Goal: Task Accomplishment & Management: Use online tool/utility

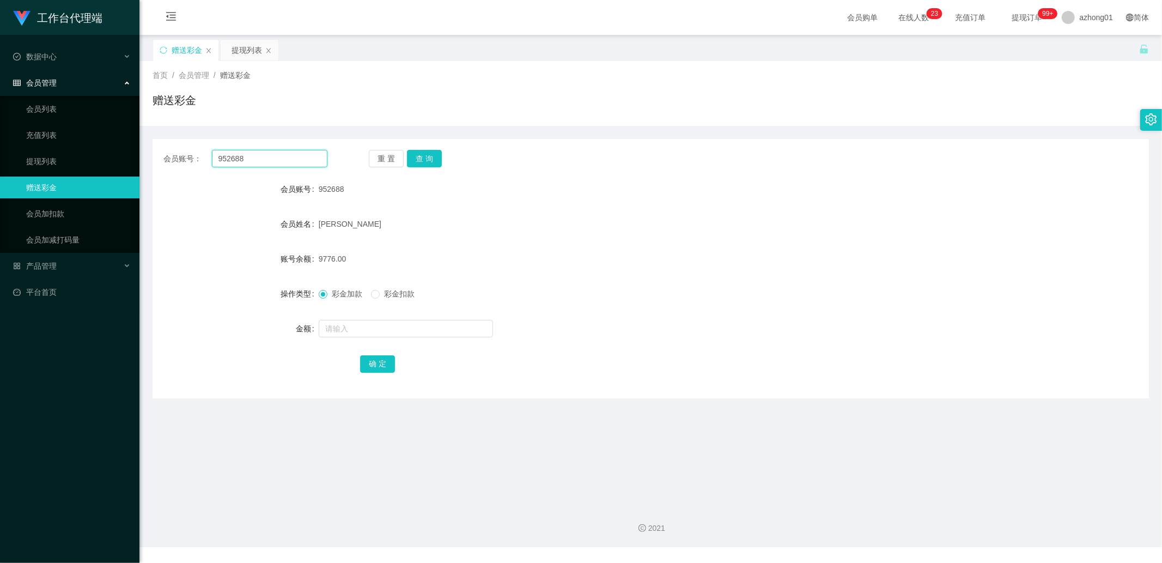
drag, startPoint x: 0, startPoint y: 0, endPoint x: 267, endPoint y: 155, distance: 308.8
click at [267, 155] on input "952688" at bounding box center [270, 158] width 116 height 17
click at [94, 166] on link "提现列表" at bounding box center [78, 161] width 105 height 22
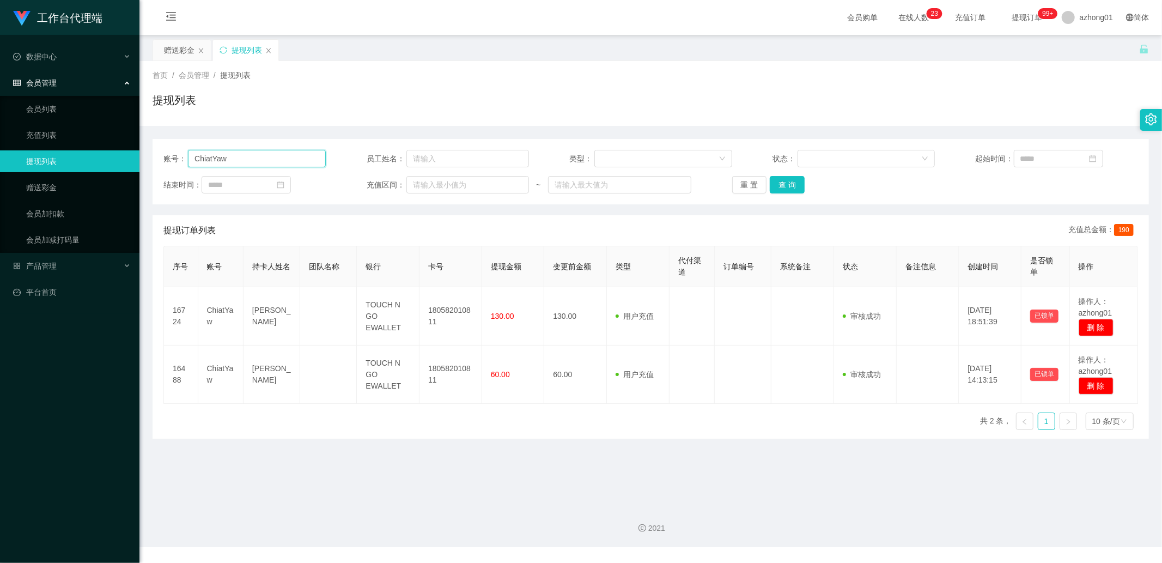
click at [264, 156] on input "ChiatYaw" at bounding box center [257, 158] width 138 height 17
paste input "youtub1"
type input "youtub1"
click at [792, 180] on button "查 询" at bounding box center [787, 184] width 35 height 17
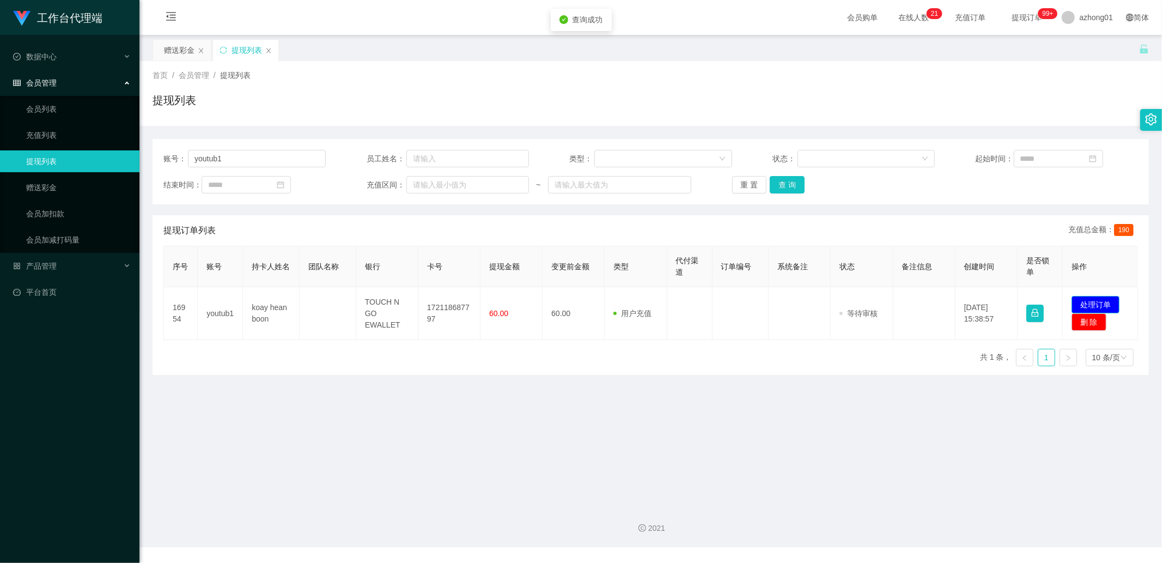
click at [1078, 302] on button "处理订单" at bounding box center [1096, 304] width 48 height 17
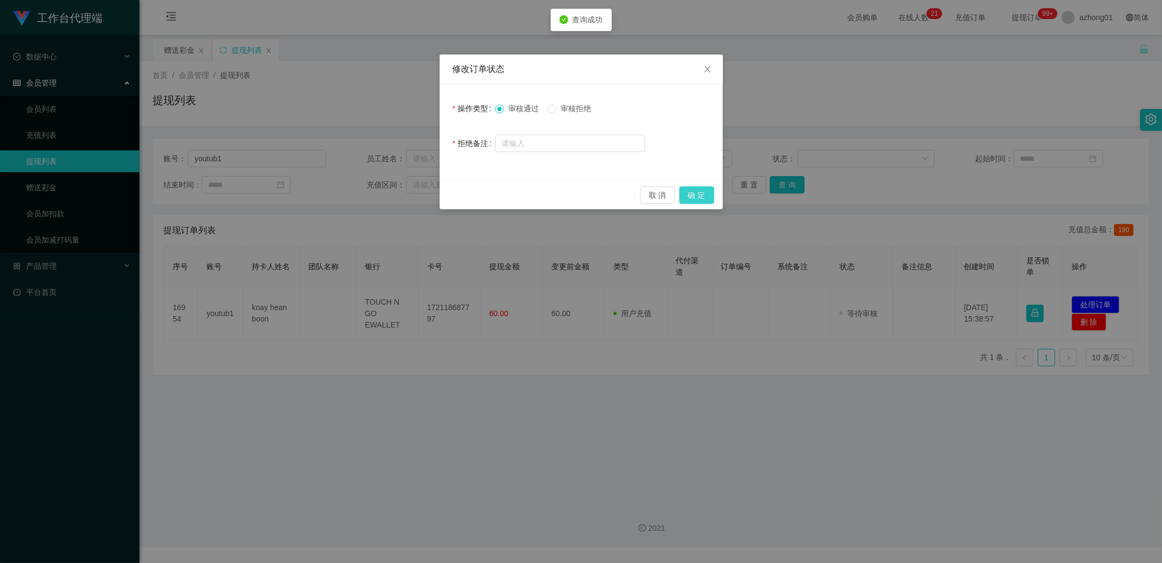
drag, startPoint x: 708, startPoint y: 192, endPoint x: 720, endPoint y: 189, distance: 11.8
click at [707, 192] on button "确 定" at bounding box center [696, 194] width 35 height 17
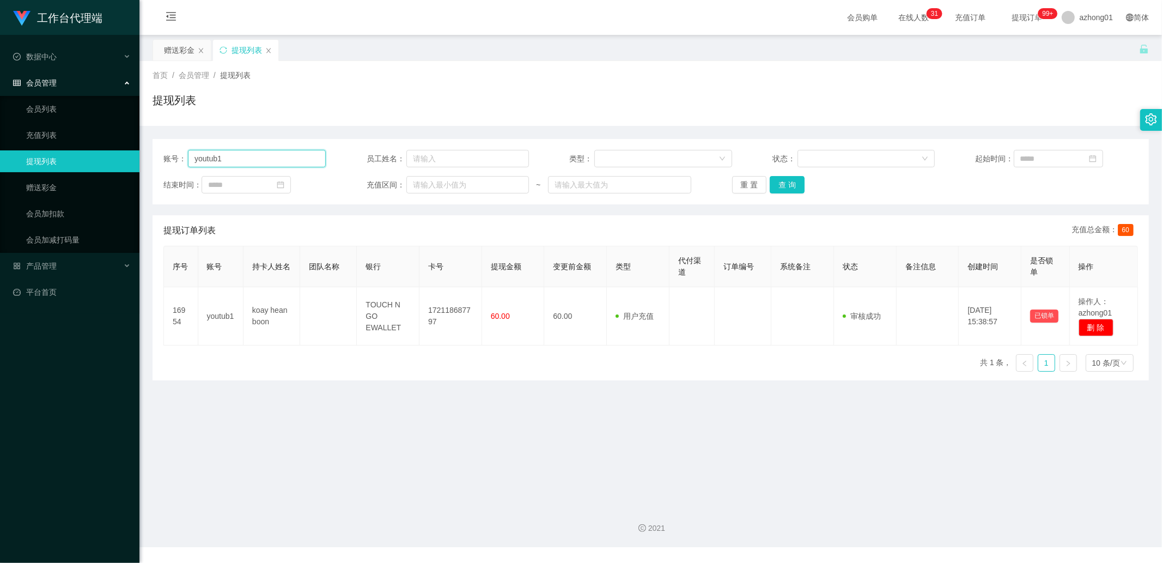
click at [227, 166] on input "youtub1" at bounding box center [257, 158] width 138 height 17
paste input "andrew7661"
type input "andrew7661"
drag, startPoint x: 782, startPoint y: 179, endPoint x: 804, endPoint y: 184, distance: 22.5
click at [782, 179] on button "查 询" at bounding box center [787, 184] width 35 height 17
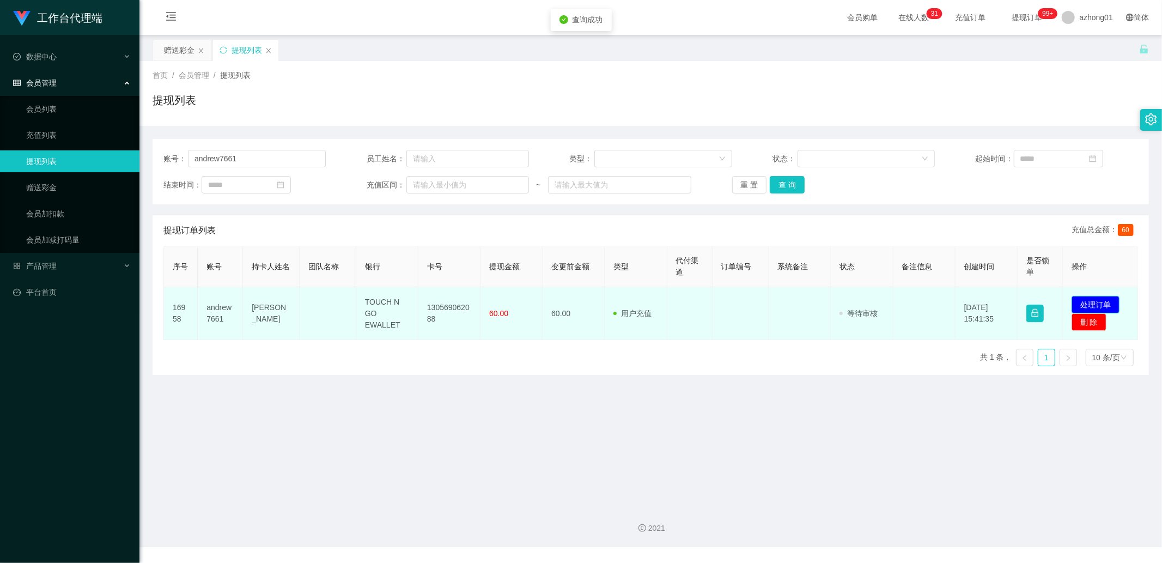
click at [1080, 301] on button "处理订单" at bounding box center [1096, 304] width 48 height 17
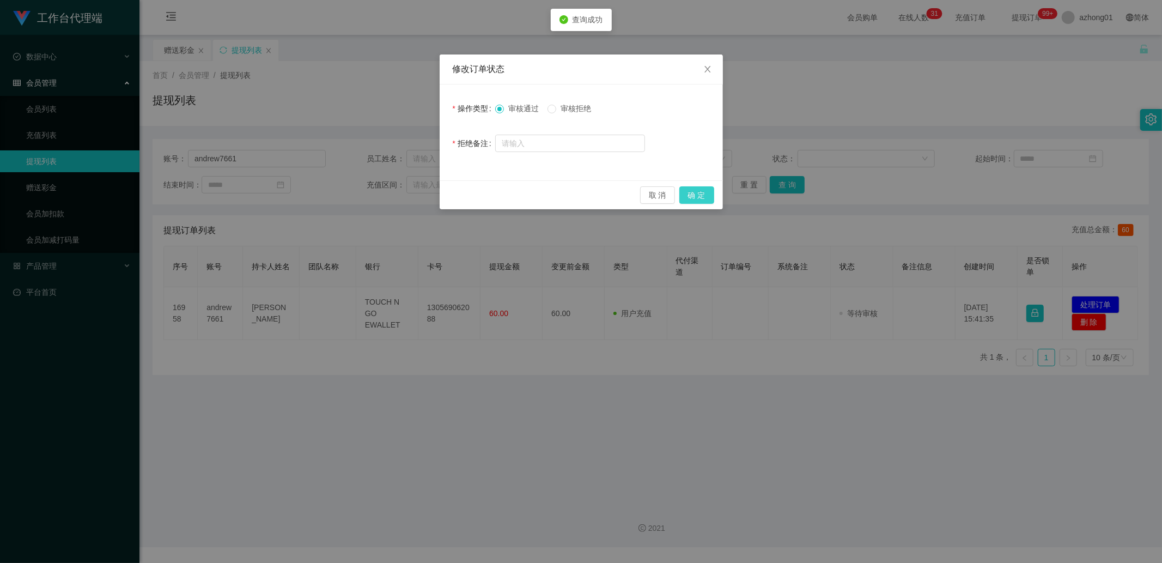
click at [702, 190] on button "确 定" at bounding box center [696, 194] width 35 height 17
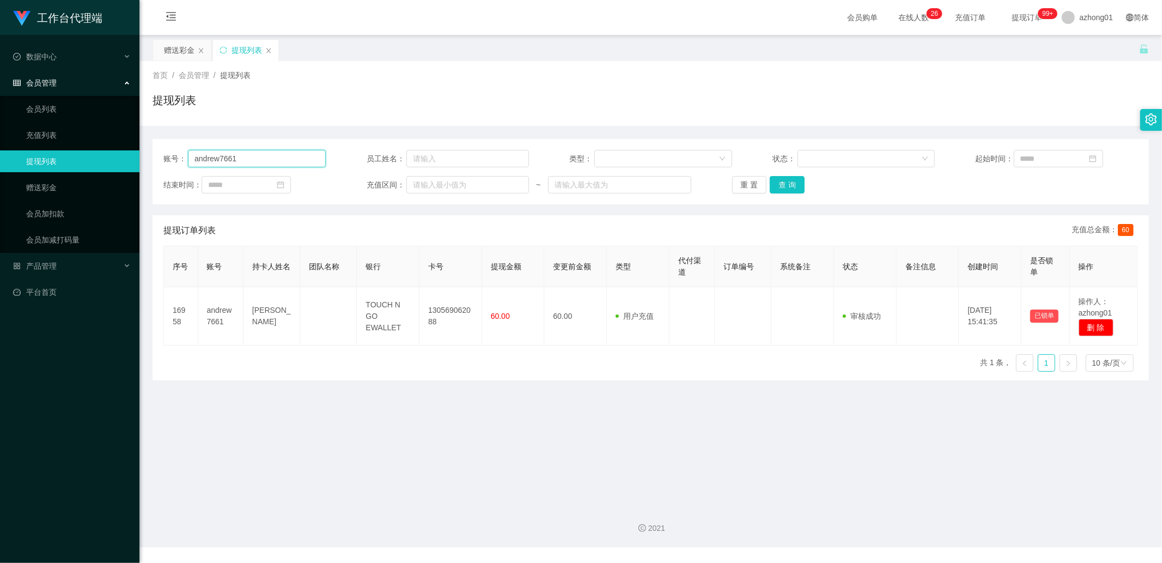
click at [273, 165] on input "andrew7661" at bounding box center [257, 158] width 138 height 17
paste input "wa3"
type input "wa3"
click at [794, 181] on button "查 询" at bounding box center [787, 184] width 35 height 17
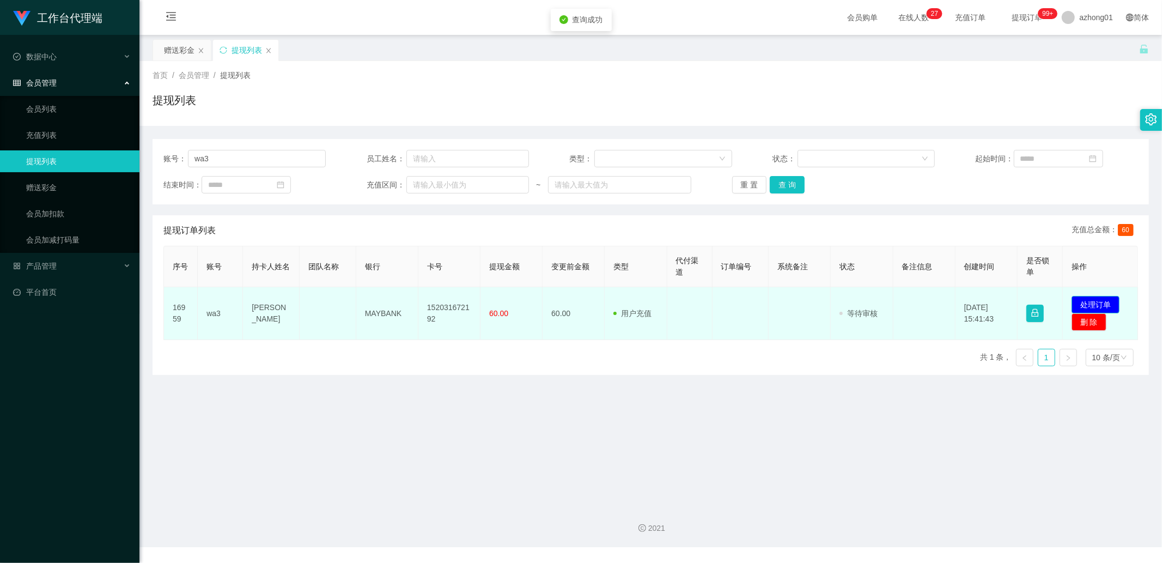
click at [1102, 303] on button "处理订单" at bounding box center [1096, 304] width 48 height 17
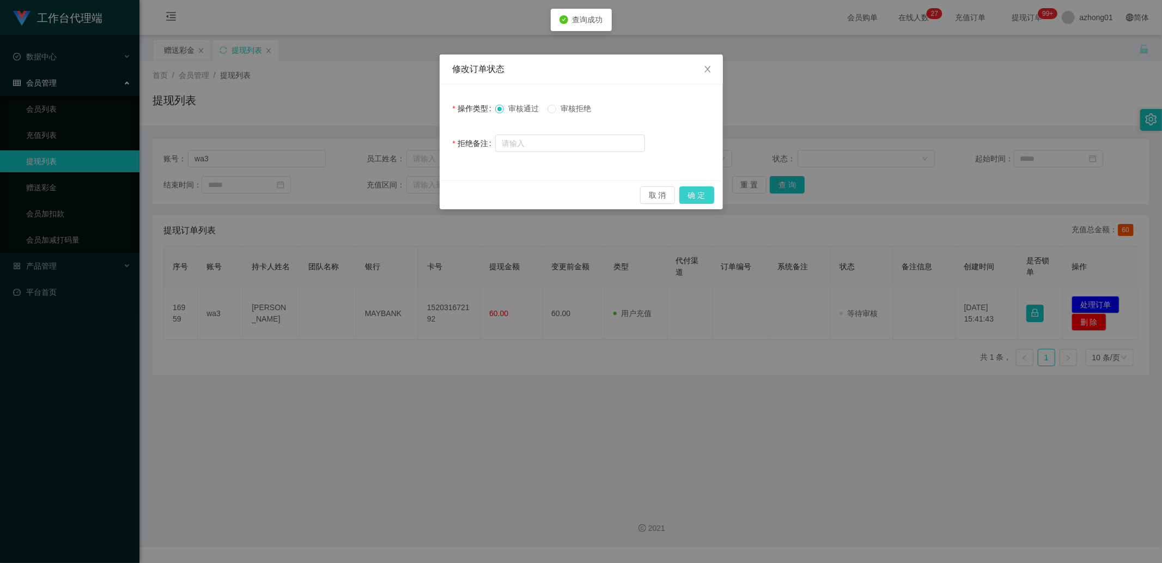
click at [697, 191] on button "确 定" at bounding box center [696, 194] width 35 height 17
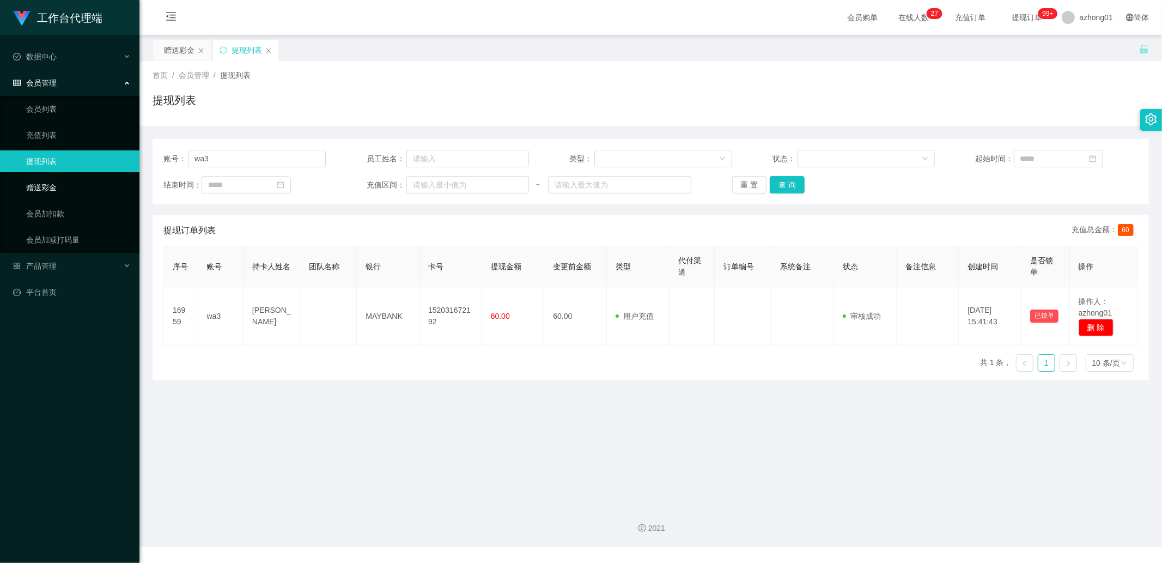
click at [55, 183] on link "赠送彩金" at bounding box center [78, 188] width 105 height 22
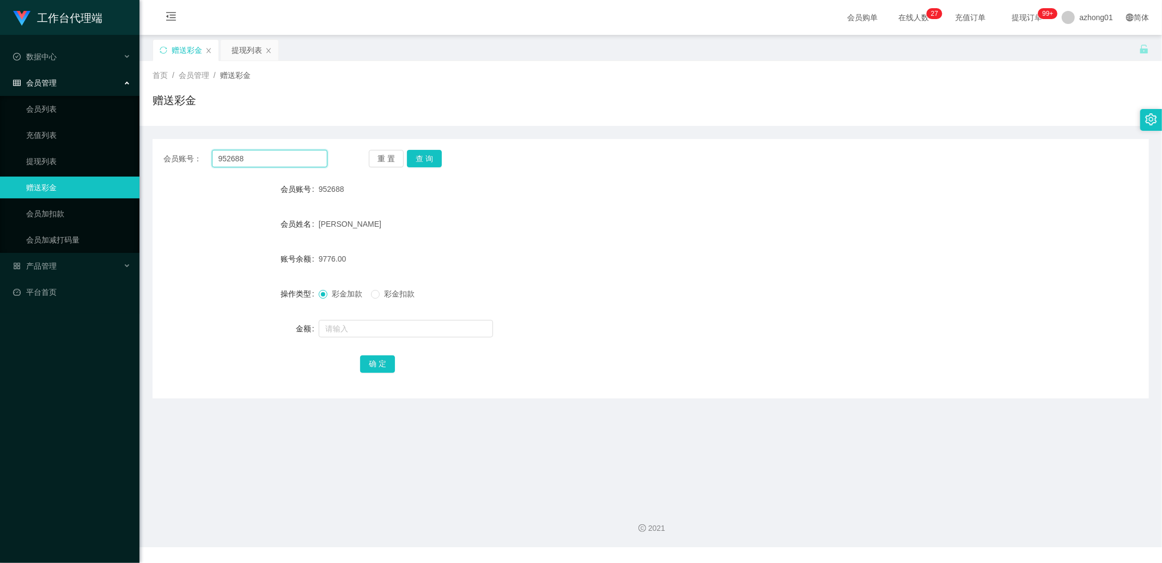
click at [276, 159] on input "952688" at bounding box center [270, 158] width 116 height 17
paste input "Horace1914"
type input "Horace1914"
click at [428, 154] on button "查 询" at bounding box center [424, 158] width 35 height 17
click at [346, 330] on input "text" at bounding box center [406, 328] width 174 height 17
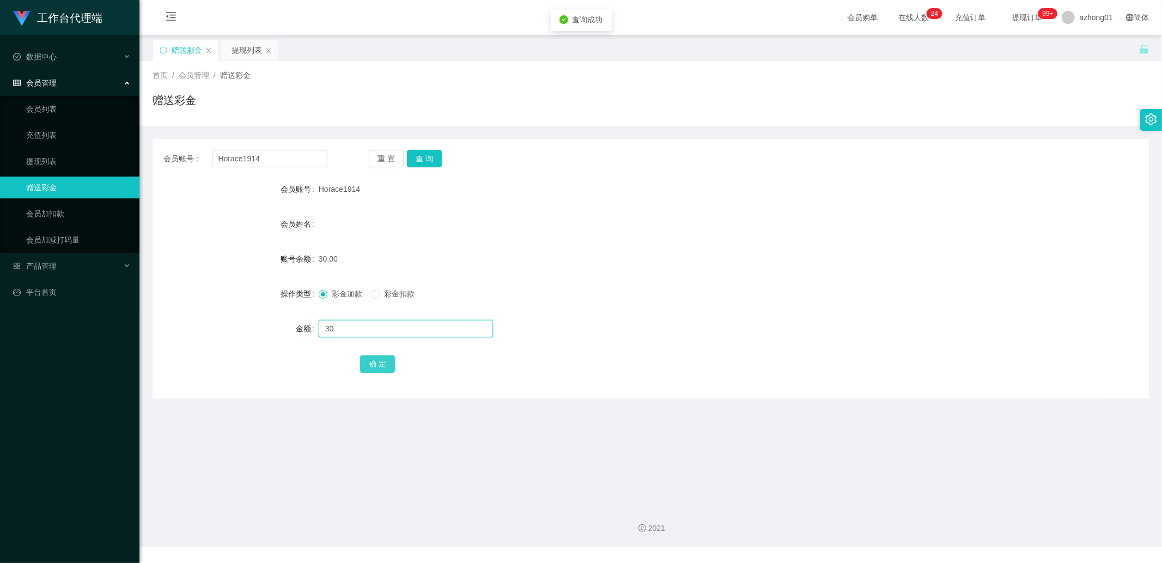
type input "30"
click at [370, 366] on button "确 定" at bounding box center [377, 363] width 35 height 17
click at [320, 162] on input "Horace1914" at bounding box center [270, 158] width 116 height 17
paste input "calvinc5535"
type input "calvinc5535"
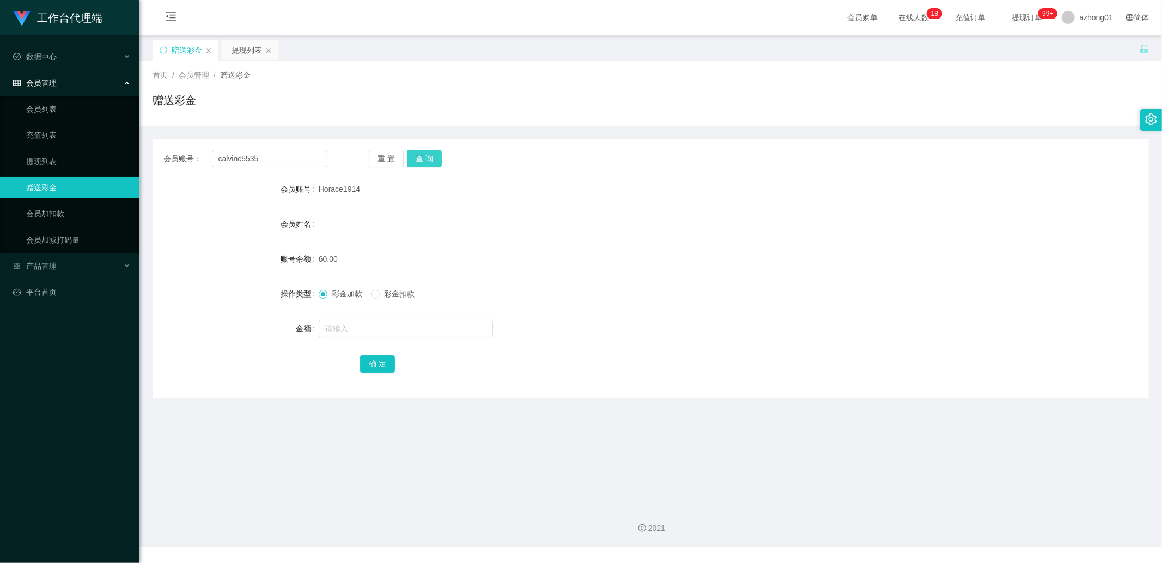
click at [430, 155] on button "查 询" at bounding box center [424, 158] width 35 height 17
click at [350, 325] on input "text" at bounding box center [406, 328] width 174 height 17
type input "28"
click at [361, 367] on button "确 定" at bounding box center [377, 363] width 35 height 17
click at [288, 164] on input "calvinc5535" at bounding box center [270, 158] width 116 height 17
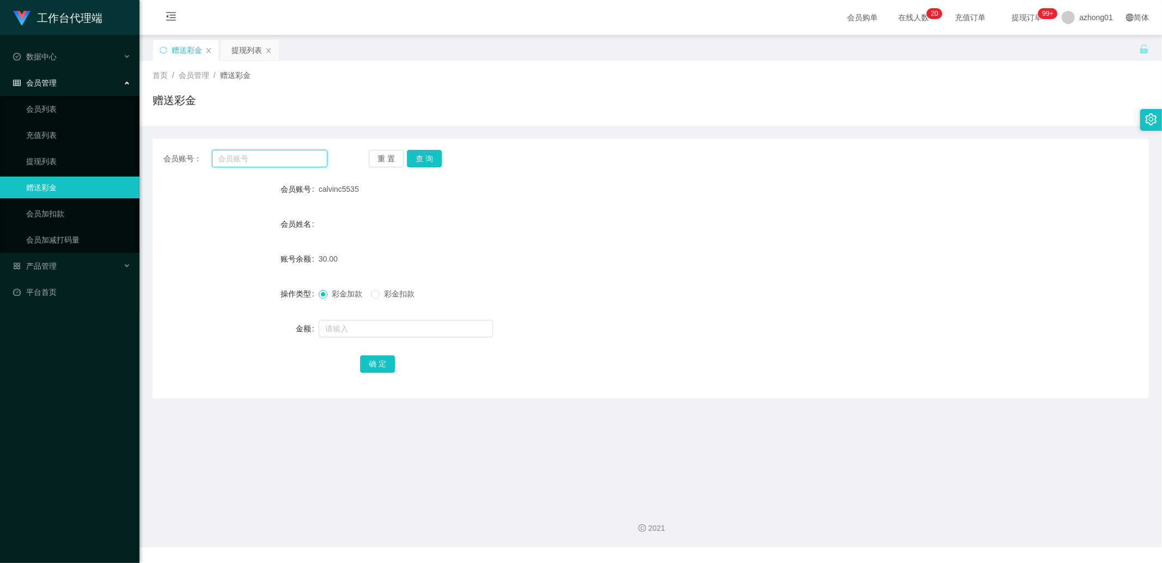
paste input "laomi"
type input "laomi"
click at [423, 166] on button "查 询" at bounding box center [424, 158] width 35 height 17
click at [368, 327] on input "text" at bounding box center [406, 328] width 174 height 17
type input "60"
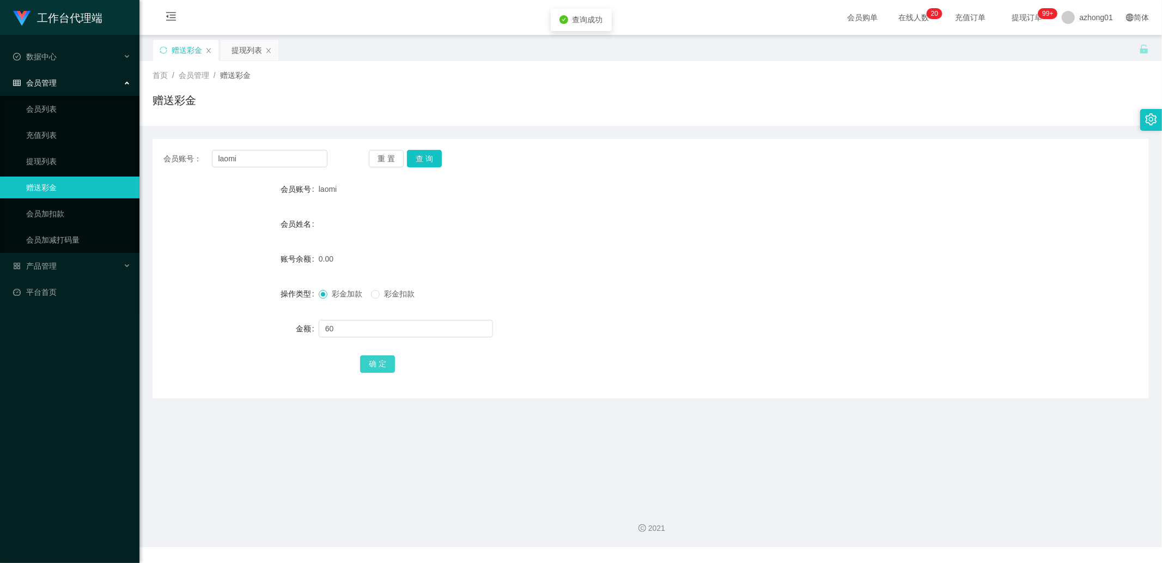
click at [382, 361] on button "确 定" at bounding box center [377, 363] width 35 height 17
click at [311, 159] on input "laomi" at bounding box center [270, 158] width 116 height 17
paste input "huiwen0613"
type input "huiwen0613"
click at [429, 166] on button "查 询" at bounding box center [424, 158] width 35 height 17
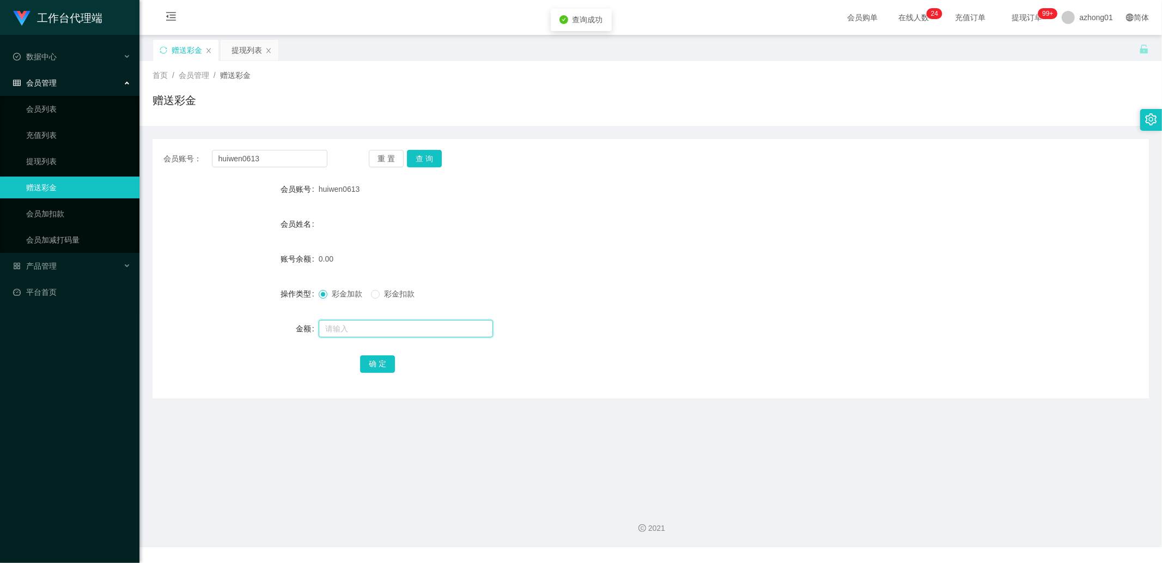
click at [384, 325] on input "text" at bounding box center [406, 328] width 174 height 17
type input "60"
click at [382, 362] on button "确 定" at bounding box center [377, 363] width 35 height 17
click at [297, 161] on input "huiwen0613" at bounding box center [270, 158] width 116 height 17
paste input "Horace1914"
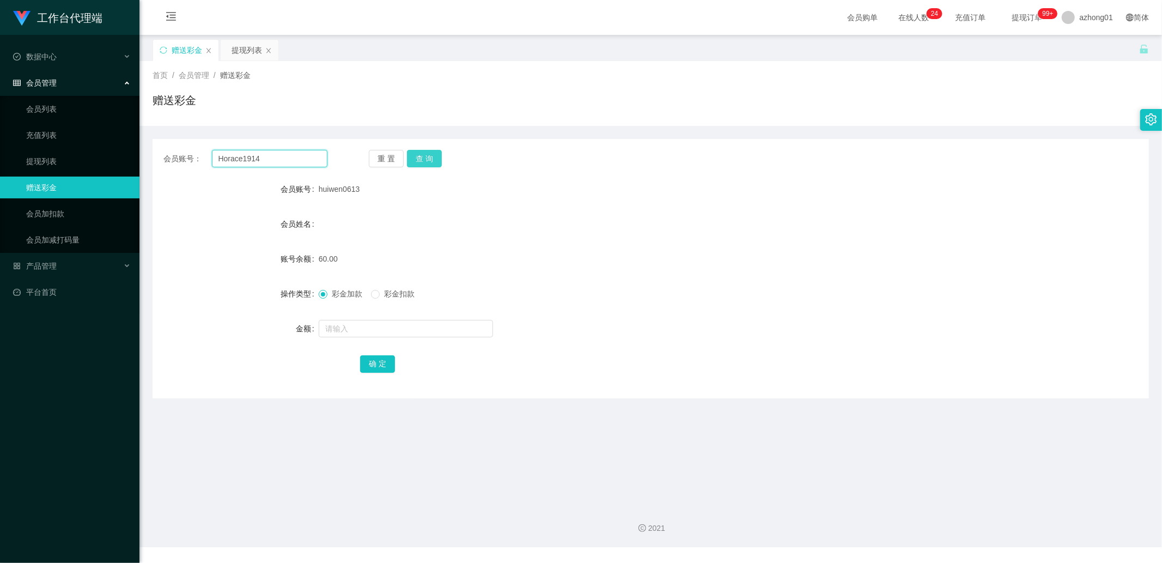
type input "Horace1914"
drag, startPoint x: 424, startPoint y: 161, endPoint x: 427, endPoint y: 166, distance: 5.6
click at [424, 161] on button "查 询" at bounding box center [424, 158] width 35 height 17
click at [377, 327] on input "text" at bounding box center [406, 328] width 174 height 17
type input "3"
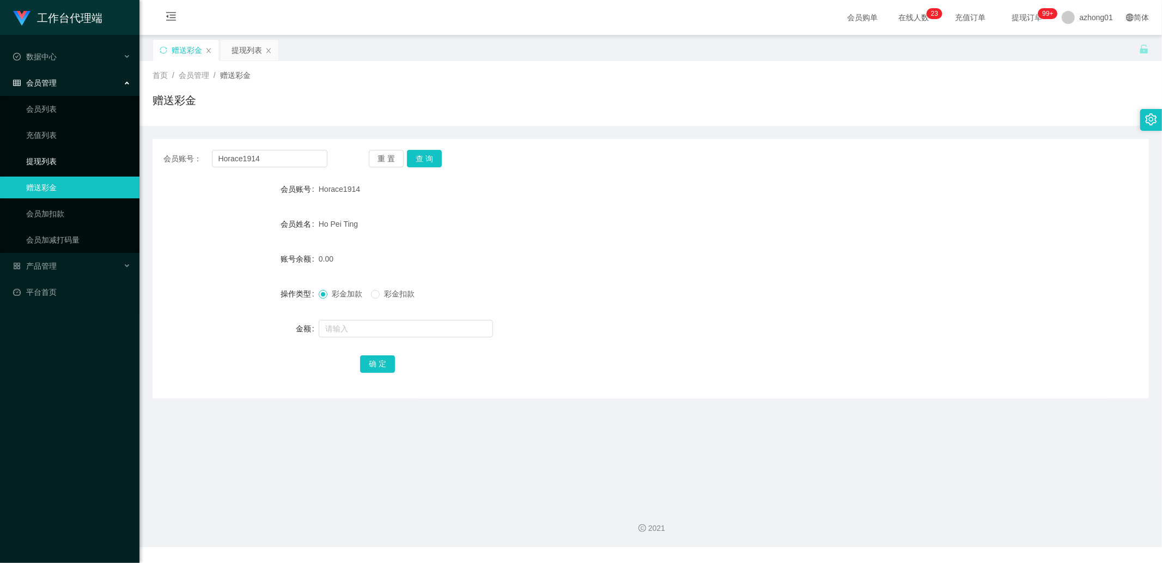
click at [47, 155] on link "提现列表" at bounding box center [78, 161] width 105 height 22
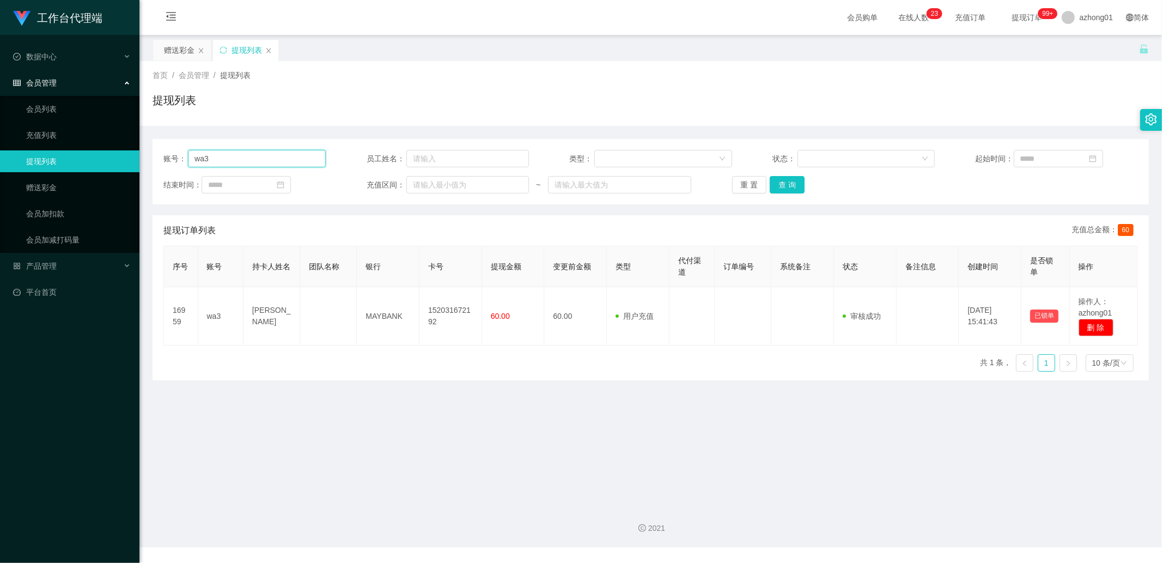
click at [254, 162] on input "wa3" at bounding box center [257, 158] width 138 height 17
paste input "Horace1914"
type input "Horace1914"
click at [793, 182] on button "查 询" at bounding box center [787, 184] width 35 height 17
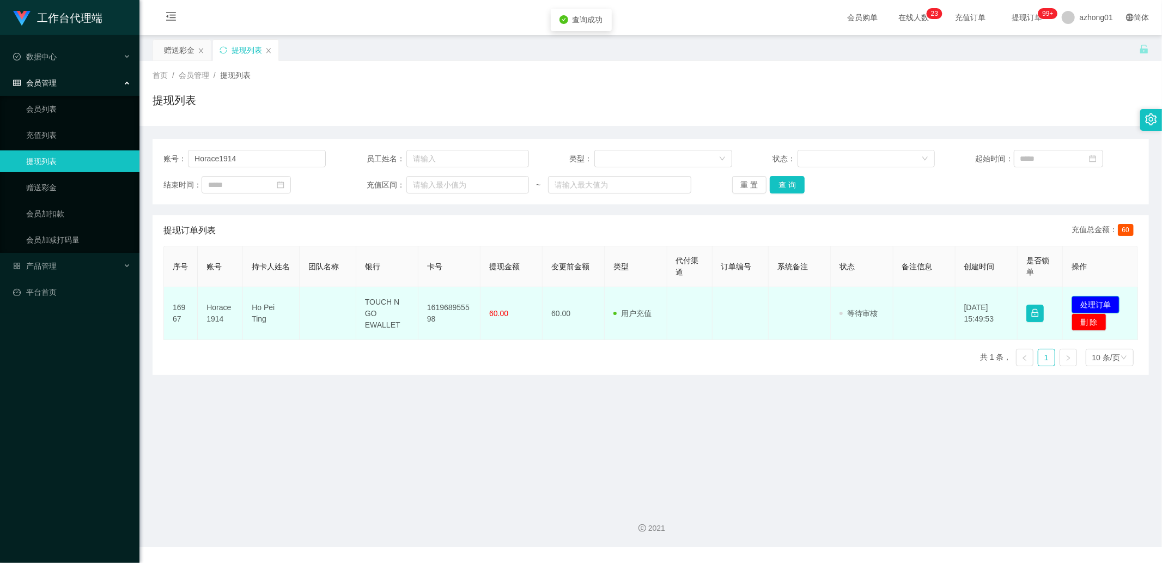
click at [1085, 306] on button "处理订单" at bounding box center [1096, 304] width 48 height 17
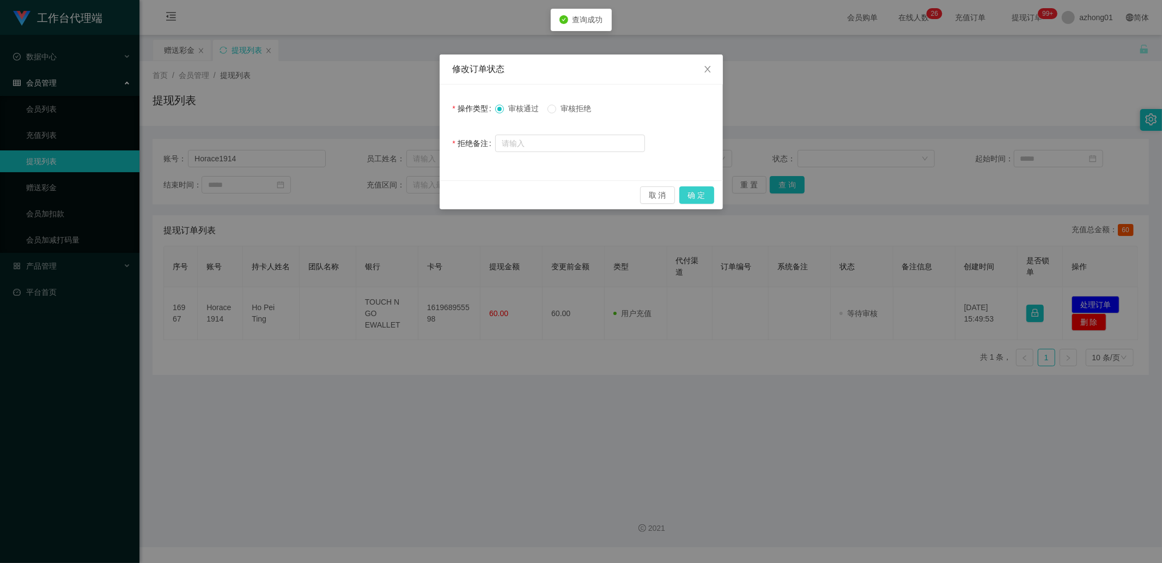
click at [699, 202] on button "确 定" at bounding box center [696, 194] width 35 height 17
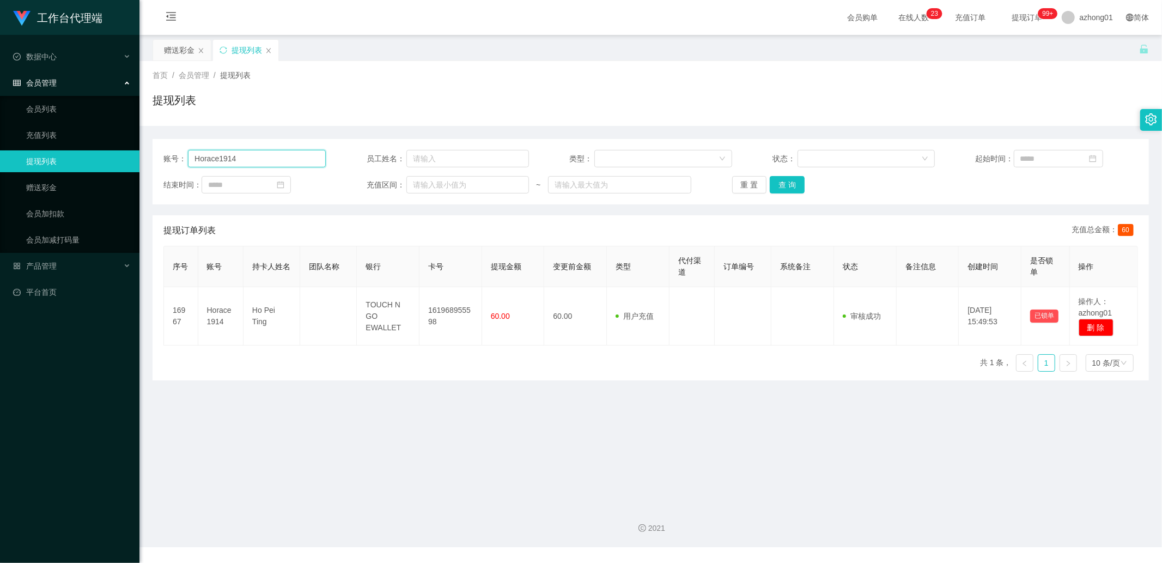
click at [244, 161] on input "Horace1914" at bounding box center [257, 158] width 138 height 17
paste input "huiwen0613"
type input "huiwen0613"
click at [786, 182] on button "查 询" at bounding box center [787, 184] width 35 height 17
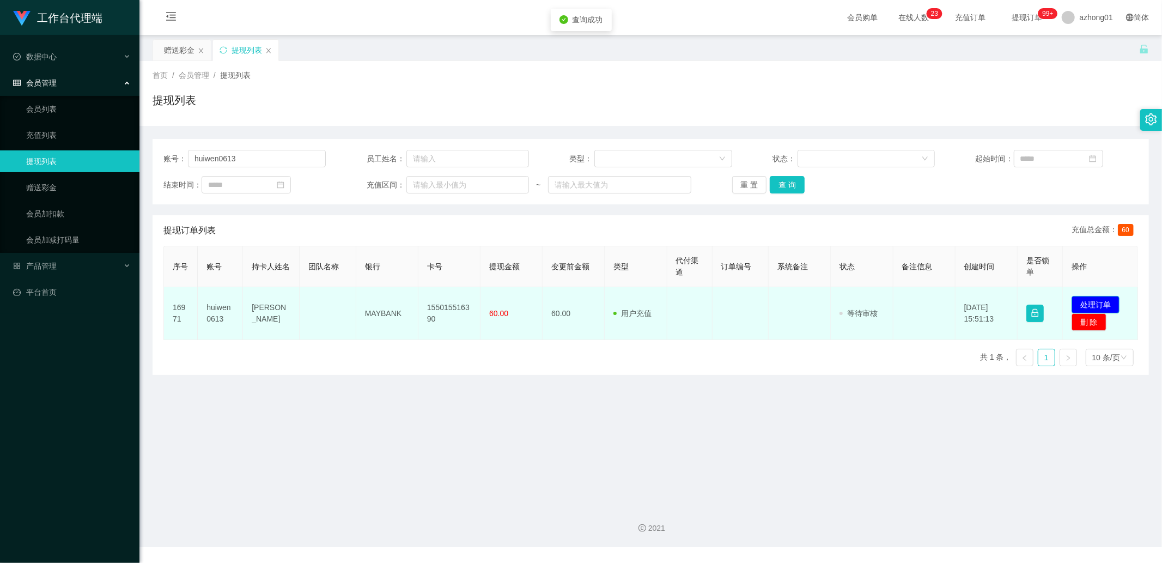
click at [1072, 304] on button "处理订单" at bounding box center [1096, 304] width 48 height 17
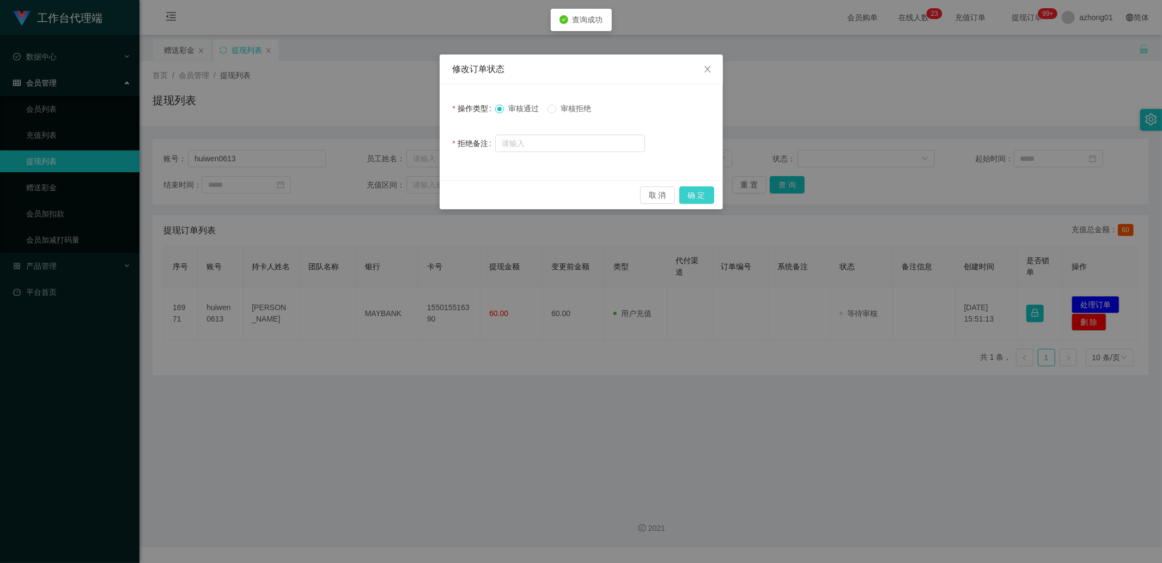
click at [679, 193] on button "确 定" at bounding box center [696, 194] width 35 height 17
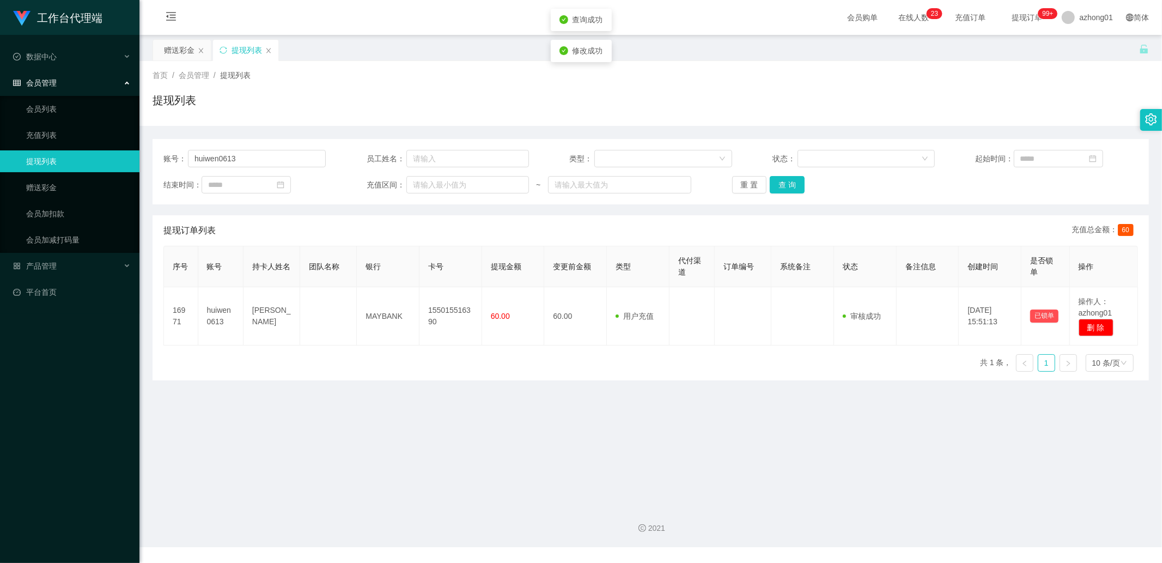
click at [945, 254] on div "修改订单状态 操作类型 审核通过 审核拒绝 拒绝备注 取 消 确 定" at bounding box center [973, 269] width 57 height 31
click at [271, 164] on input "huiwen0613" at bounding box center [257, 158] width 138 height 17
paste input "laomi"
type input "laomi"
click at [780, 187] on button "查 询" at bounding box center [787, 184] width 35 height 17
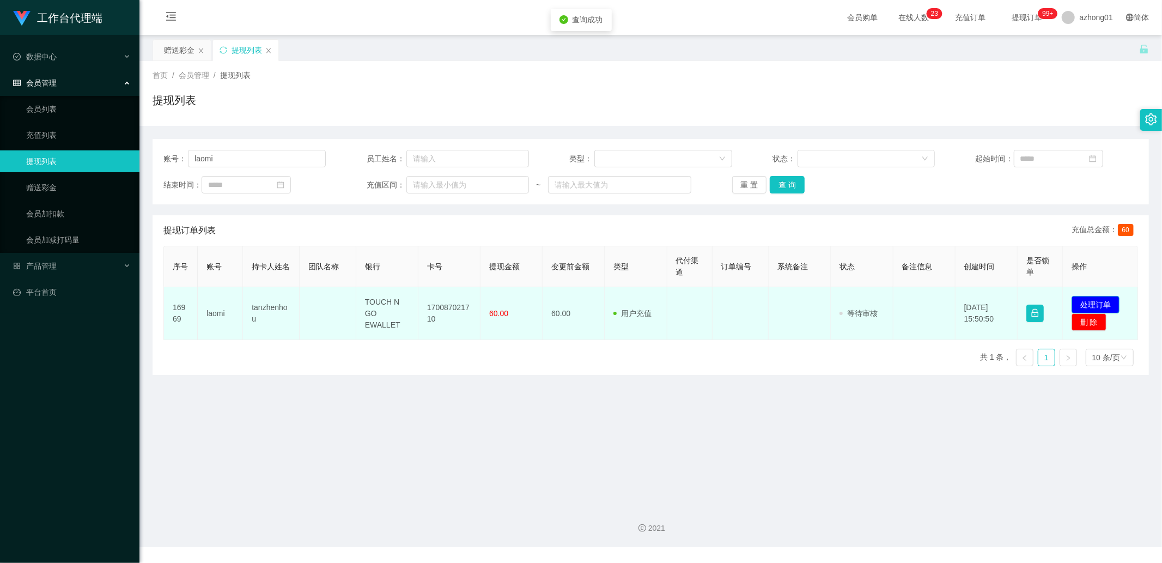
click at [1093, 297] on button "处理订单" at bounding box center [1096, 304] width 48 height 17
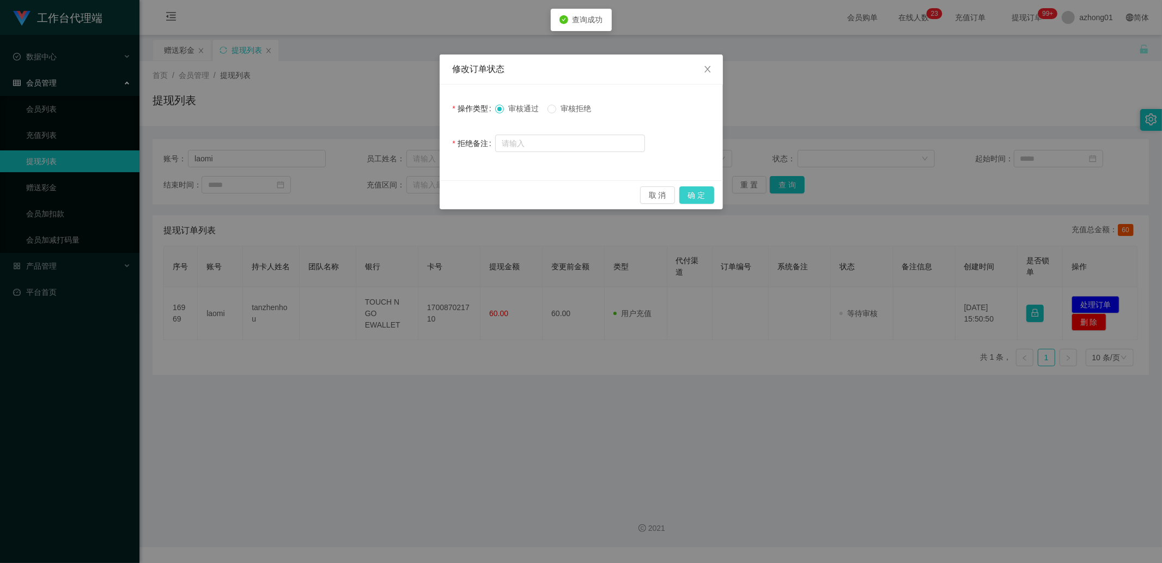
click at [699, 194] on button "确 定" at bounding box center [696, 194] width 35 height 17
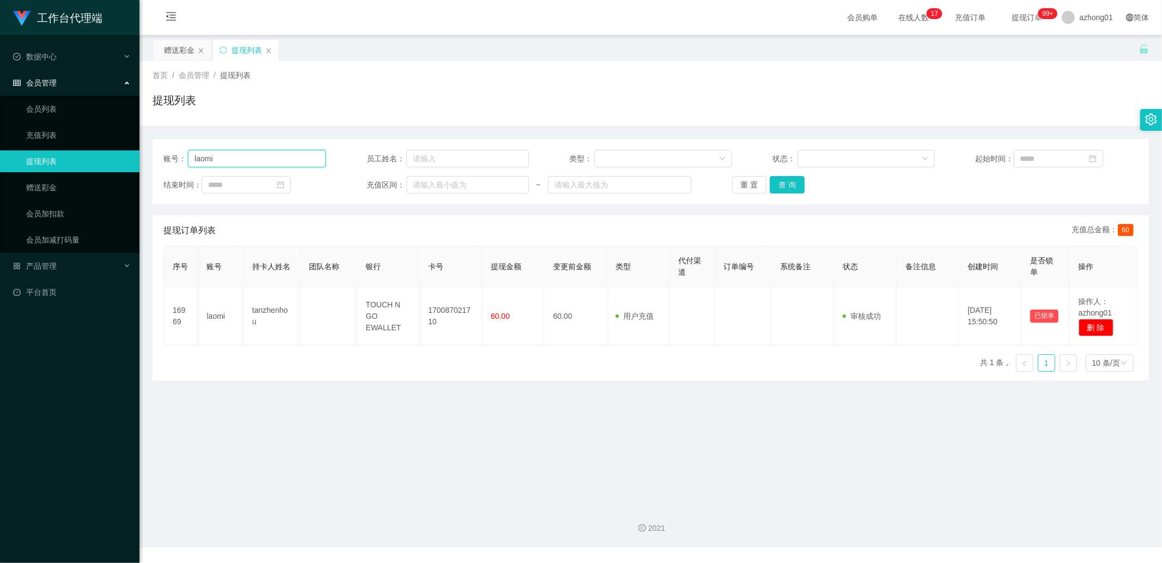
click at [266, 160] on input "laomi" at bounding box center [257, 158] width 138 height 17
click at [91, 182] on link "赠送彩金" at bounding box center [78, 188] width 105 height 22
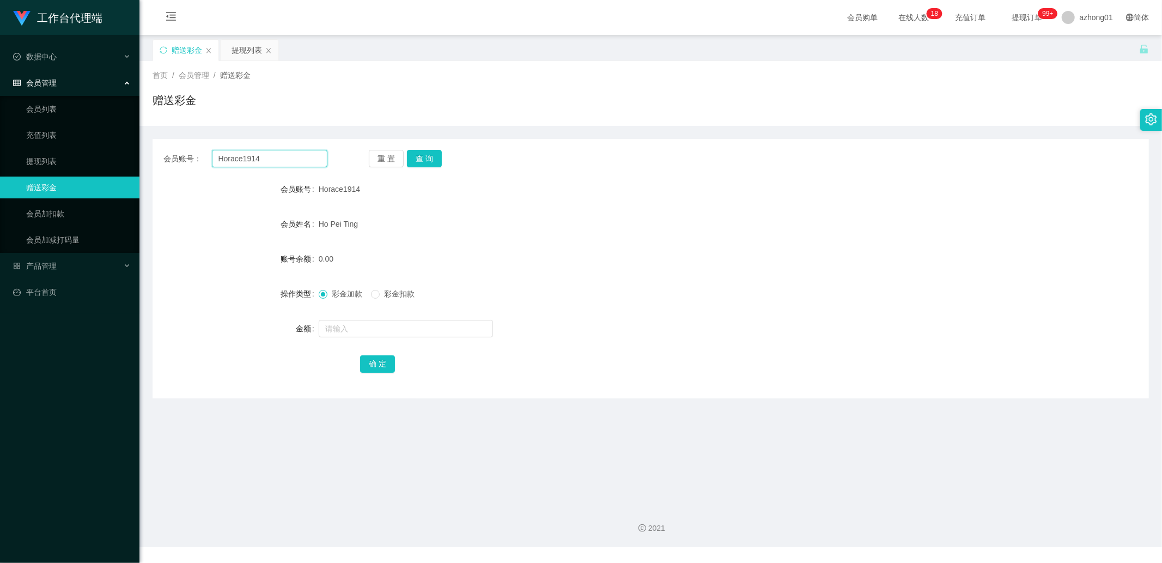
click at [263, 157] on input "Horace1914" at bounding box center [270, 158] width 116 height 17
paste input "calvinc5535"
type input "calvinc5535"
click at [434, 160] on button "查 询" at bounding box center [424, 158] width 35 height 17
click at [361, 333] on input "text" at bounding box center [406, 328] width 174 height 17
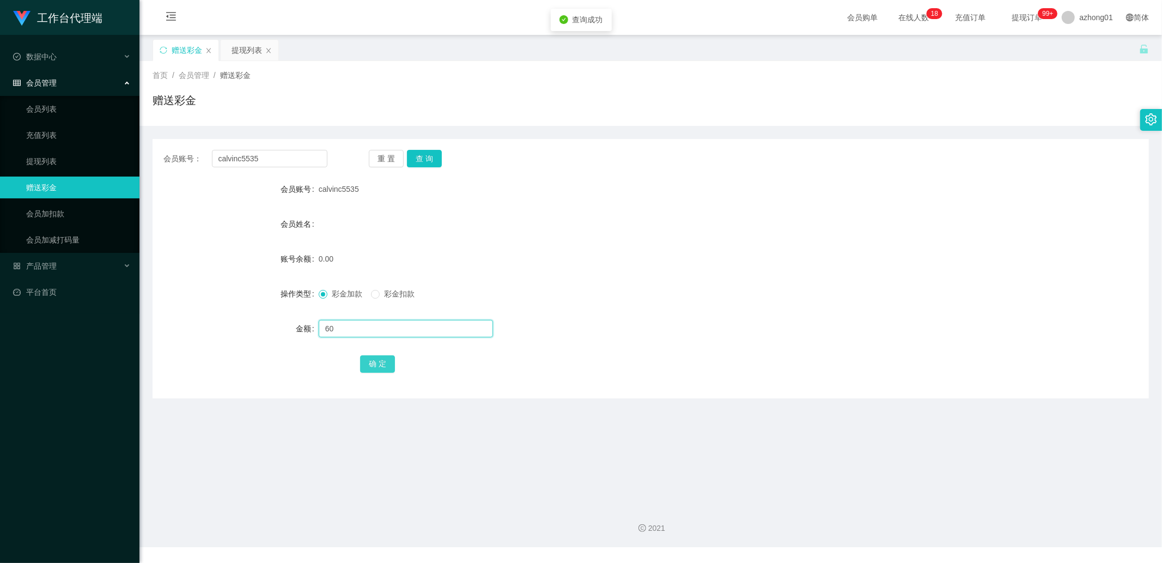
type input "60"
click at [379, 368] on button "确 定" at bounding box center [377, 363] width 35 height 17
click at [278, 160] on input "calvinc5535" at bounding box center [270, 158] width 116 height 17
paste input "who110388who"
type input "who110388who"
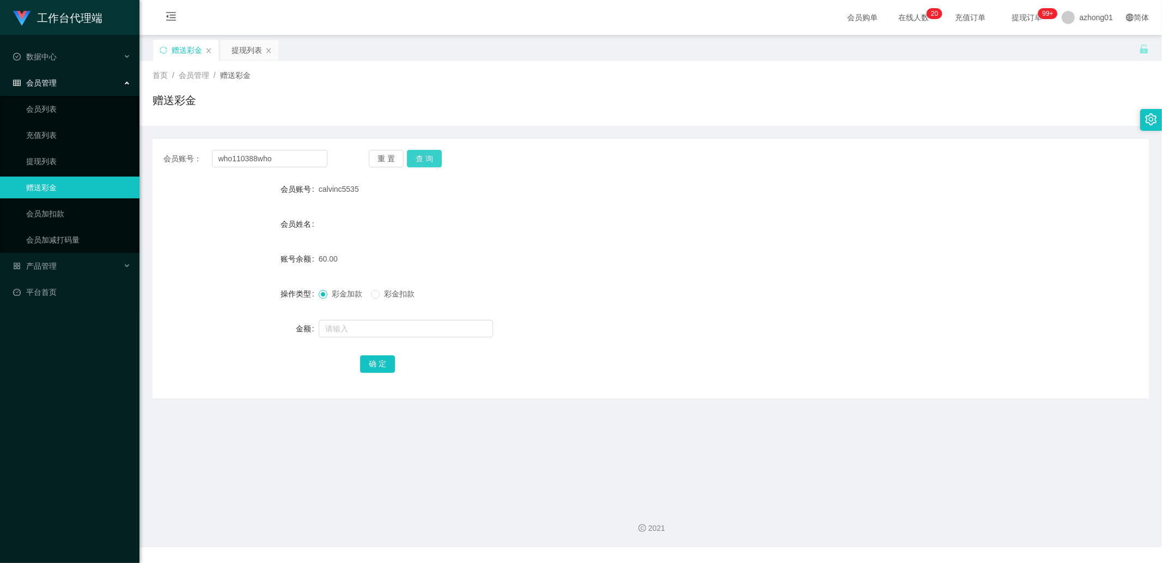
click at [417, 151] on button "查 询" at bounding box center [424, 158] width 35 height 17
click at [349, 323] on input "text" at bounding box center [406, 328] width 174 height 17
type input "60"
click at [363, 356] on button "确 定" at bounding box center [377, 363] width 35 height 17
click at [281, 157] on input "who110388who" at bounding box center [270, 158] width 116 height 17
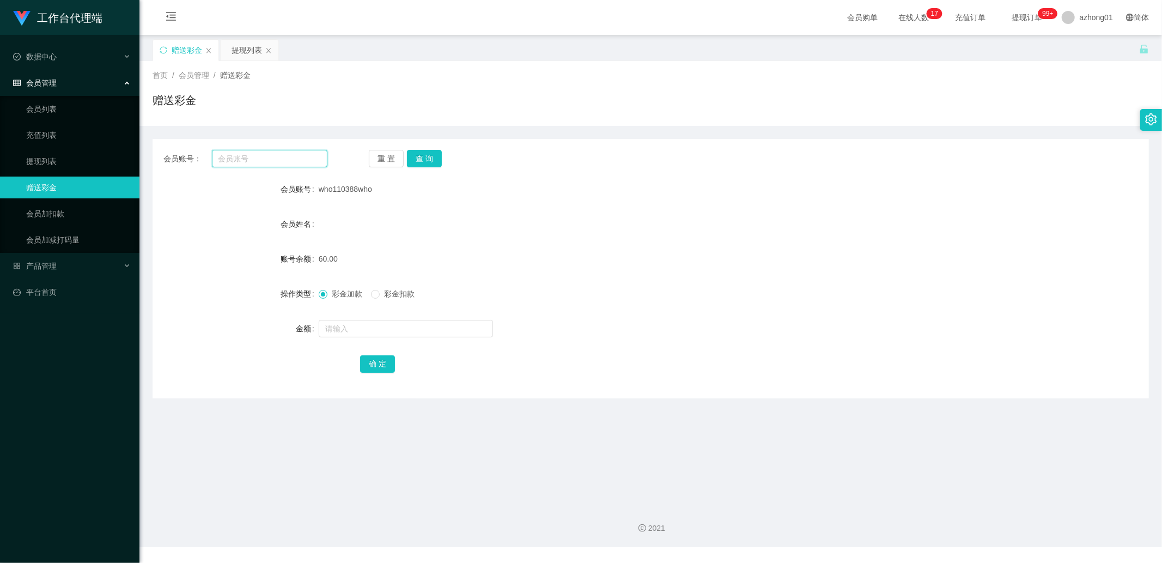
paste input "calvinc5535"
type input "calvinc5535"
click at [416, 154] on button "查 询" at bounding box center [424, 158] width 35 height 17
click at [354, 329] on input "text" at bounding box center [406, 328] width 174 height 17
click at [33, 155] on link "提现列表" at bounding box center [78, 161] width 105 height 22
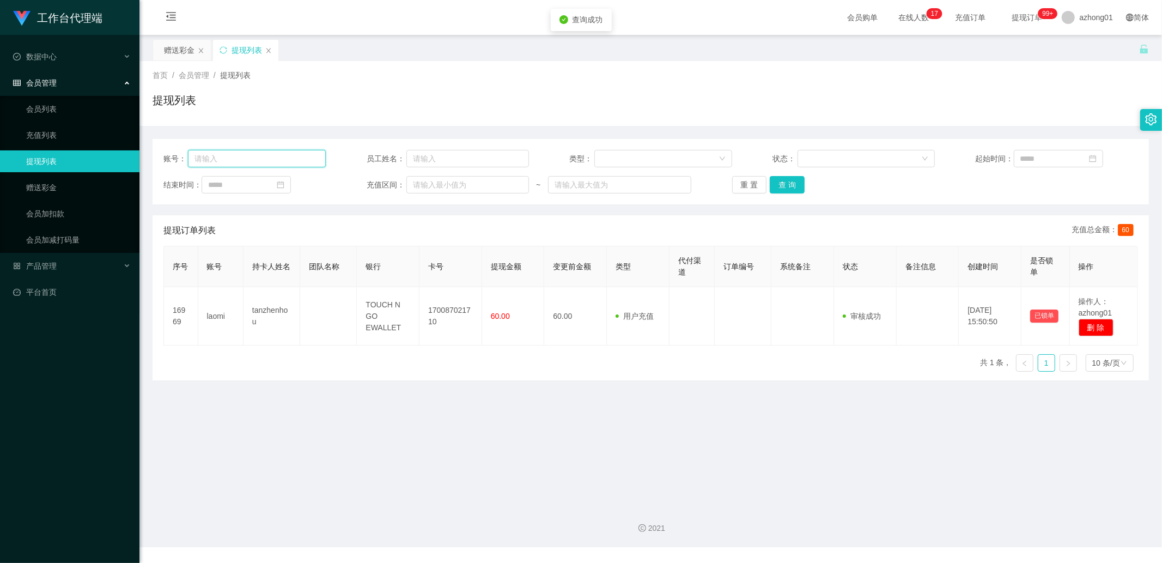
click at [241, 151] on input "text" at bounding box center [257, 158] width 138 height 17
paste input "calvinc5535"
type input "calvinc5535"
drag, startPoint x: 783, startPoint y: 185, endPoint x: 854, endPoint y: 210, distance: 75.1
click at [782, 186] on button "查 询" at bounding box center [787, 184] width 35 height 17
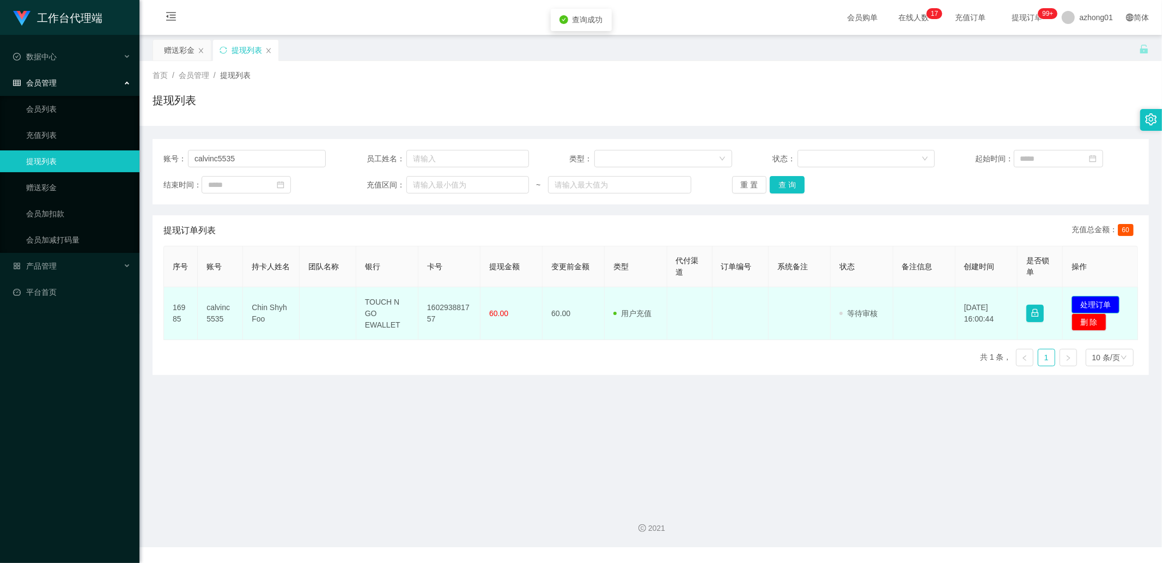
click at [1079, 301] on button "处理订单" at bounding box center [1096, 304] width 48 height 17
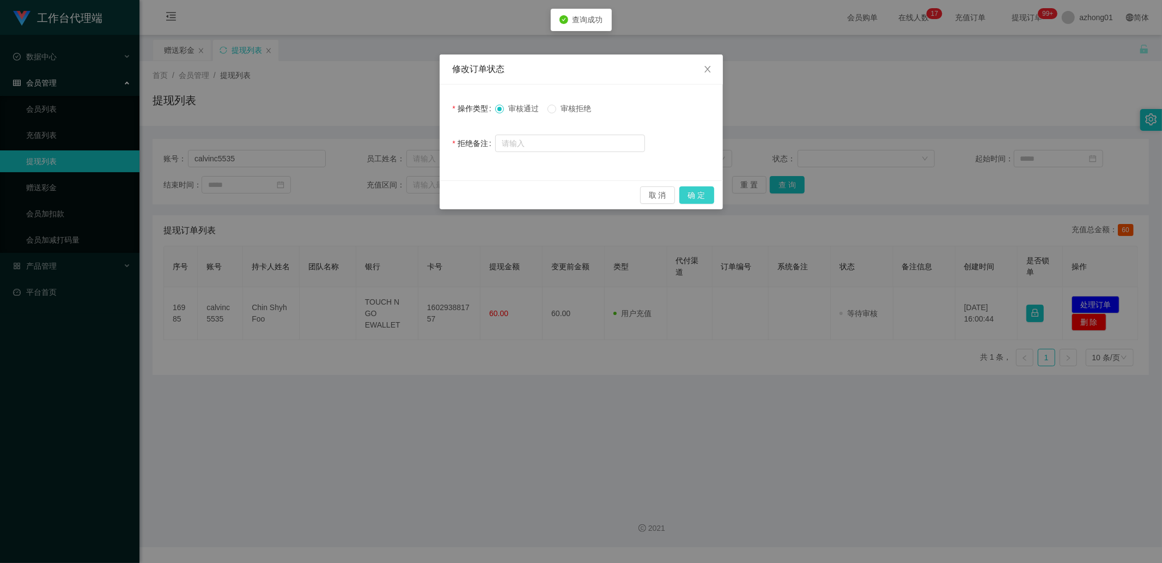
click at [685, 190] on button "确 定" at bounding box center [696, 194] width 35 height 17
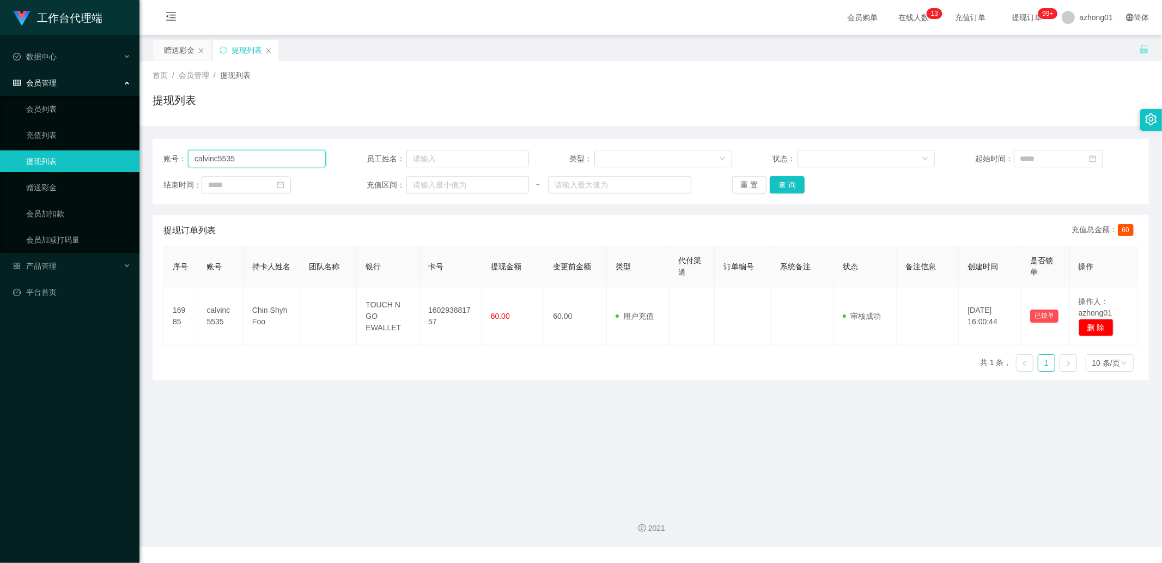
click at [291, 159] on input "calvinc5535" at bounding box center [257, 158] width 138 height 17
paste input "who110388who"
type input "who110388who"
click at [775, 187] on button "查 询" at bounding box center [787, 184] width 35 height 17
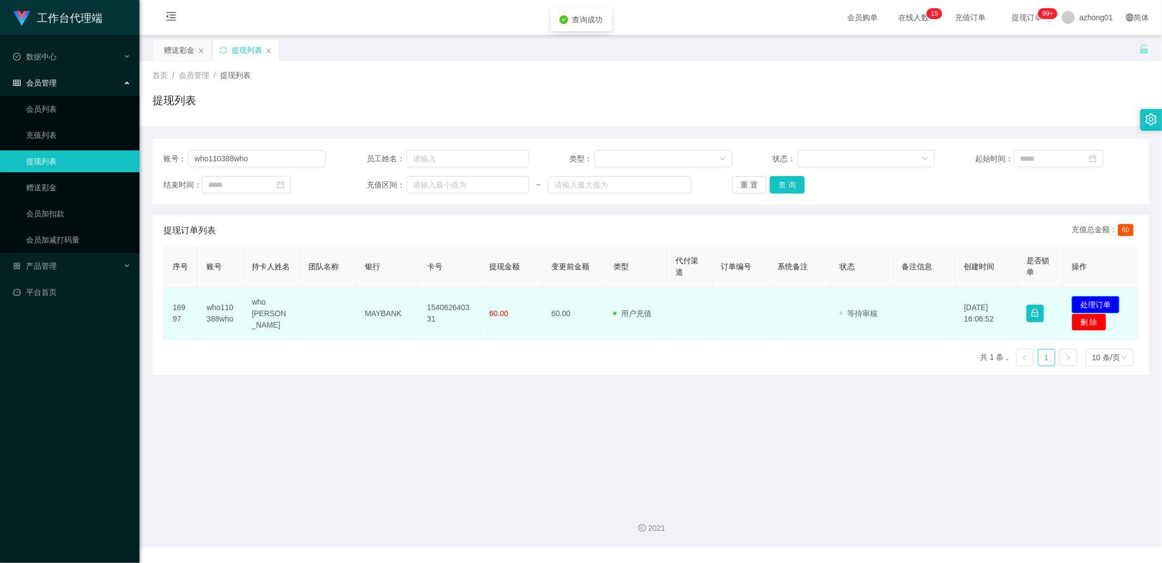
click at [1099, 302] on button "处理订单" at bounding box center [1096, 304] width 48 height 17
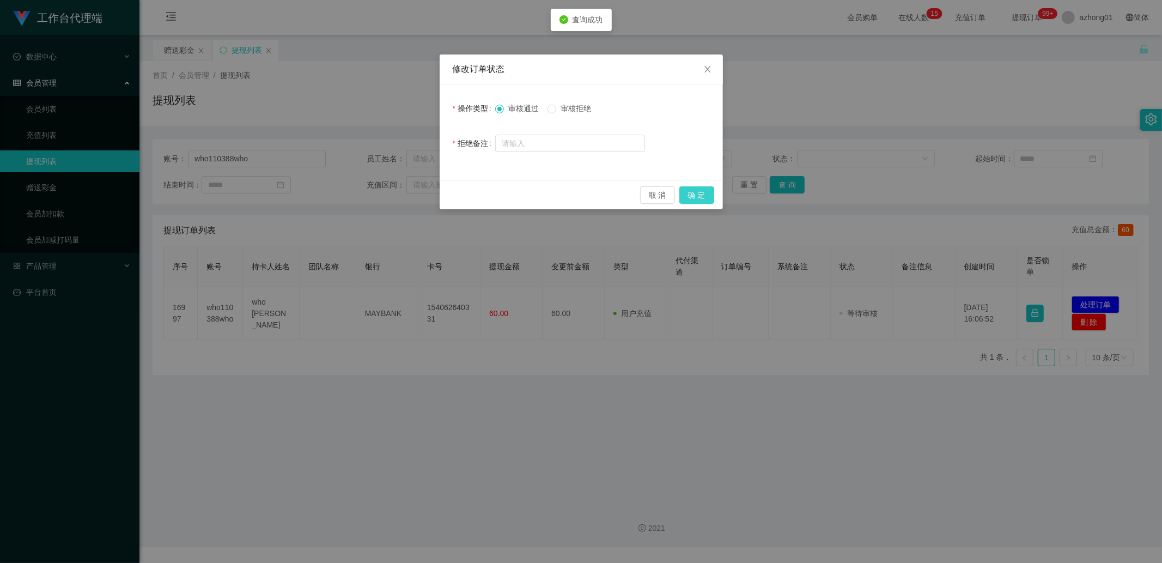
click at [683, 194] on button "确 定" at bounding box center [696, 194] width 35 height 17
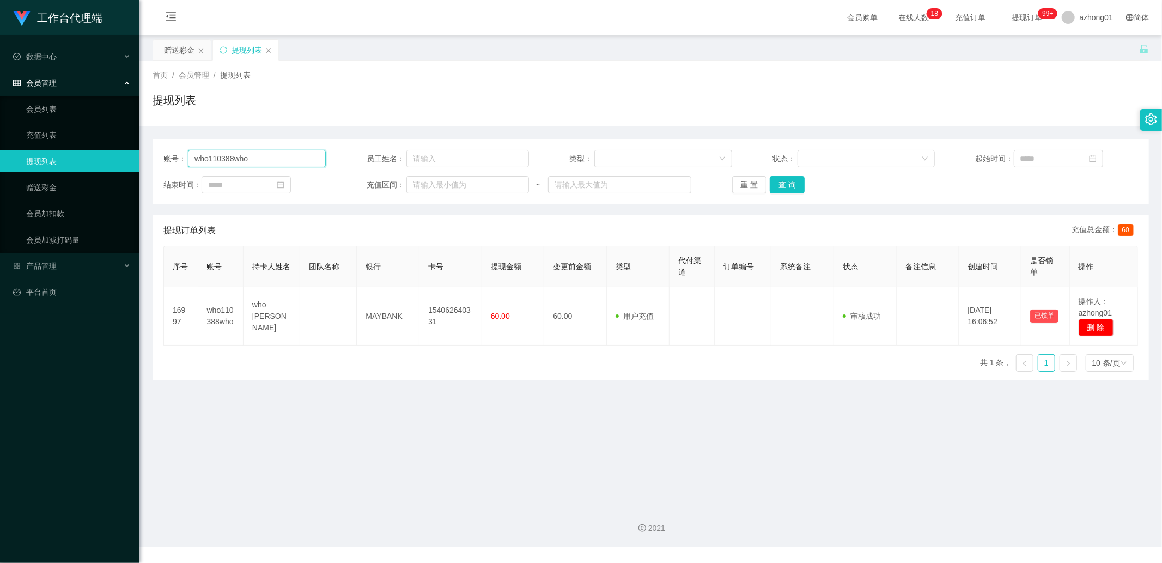
click at [257, 165] on input "who110388who" at bounding box center [257, 158] width 138 height 17
paste input "Fei123"
type input "Fei123"
click at [785, 178] on button "查 询" at bounding box center [787, 184] width 35 height 17
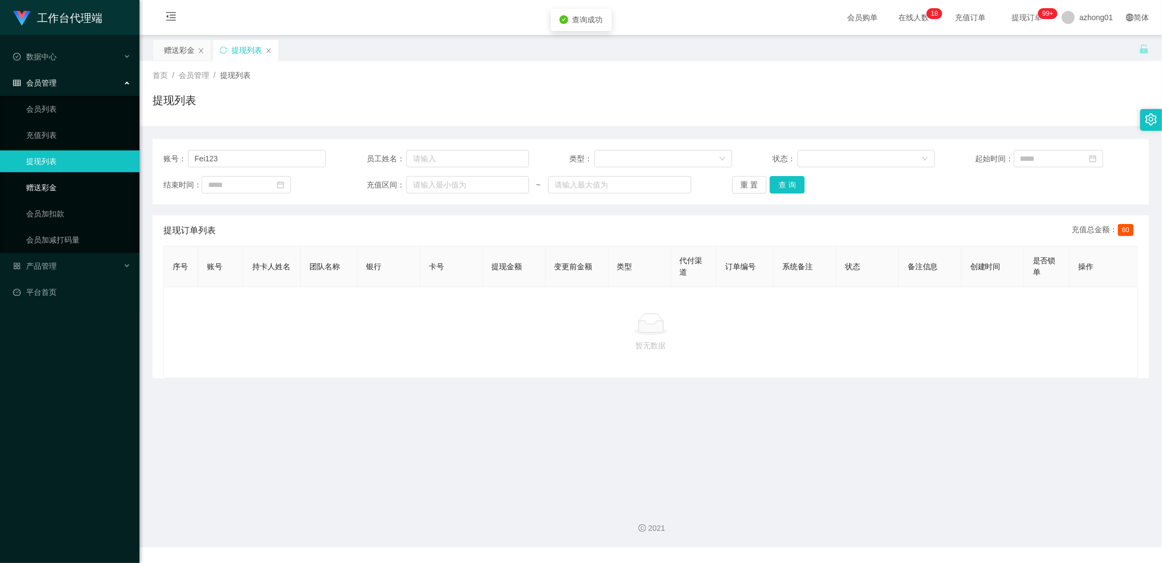
click at [74, 183] on link "赠送彩金" at bounding box center [78, 188] width 105 height 22
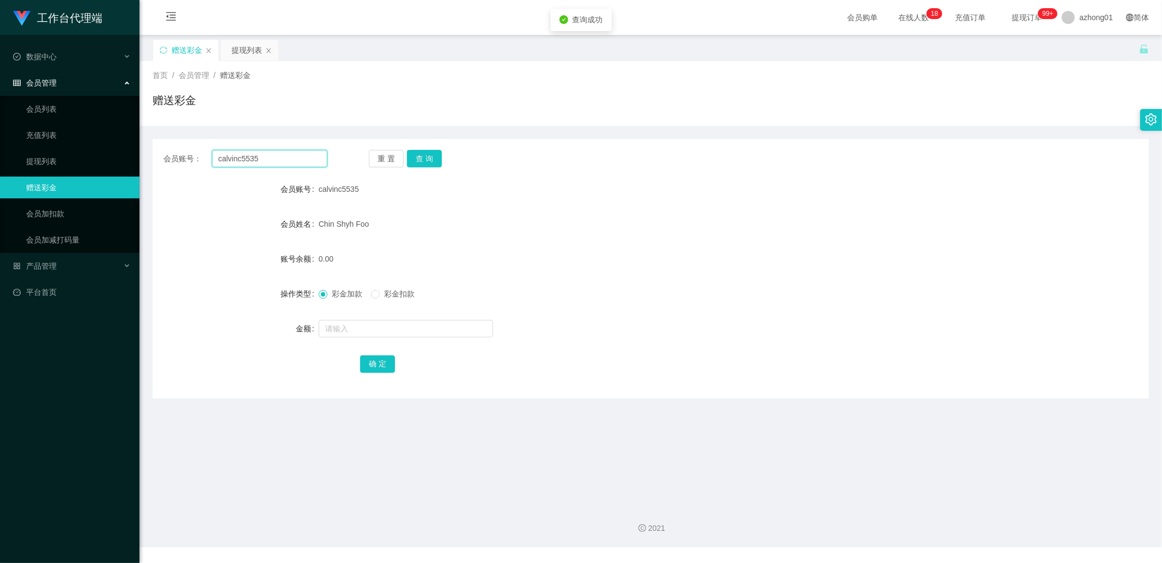
click at [258, 156] on input "calvinc5535" at bounding box center [270, 158] width 116 height 17
paste input "Fei123"
type input "Fei123"
click at [436, 158] on button "查 询" at bounding box center [424, 158] width 35 height 17
click at [364, 332] on input "text" at bounding box center [406, 328] width 174 height 17
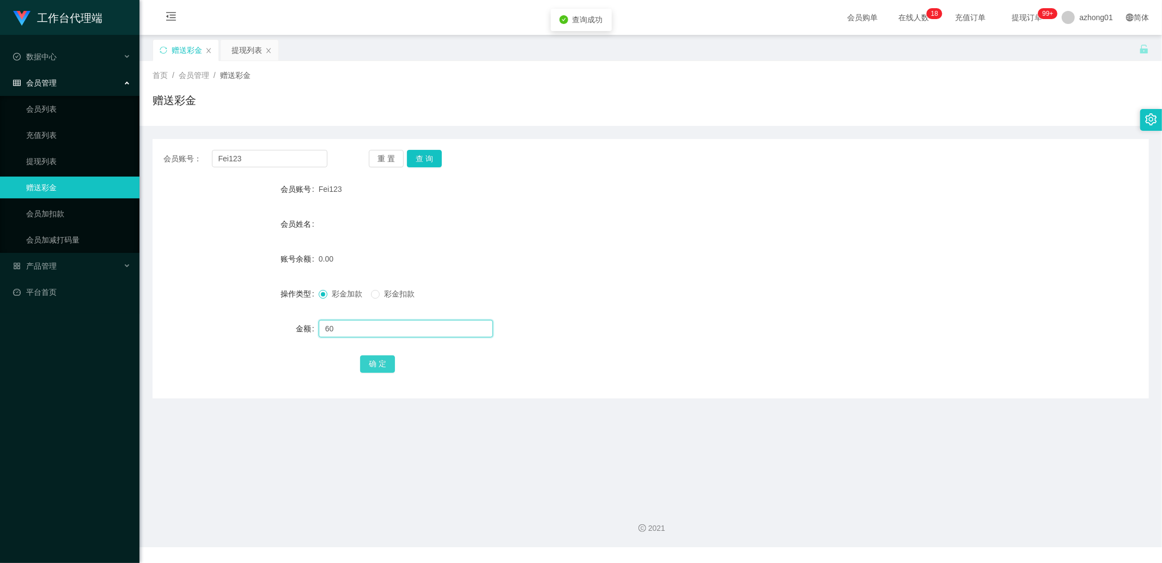
type input "60"
click at [380, 365] on button "确 定" at bounding box center [377, 363] width 35 height 17
click at [272, 158] on input "Fei123" at bounding box center [270, 158] width 116 height 17
click at [82, 165] on link "提现列表" at bounding box center [78, 161] width 105 height 22
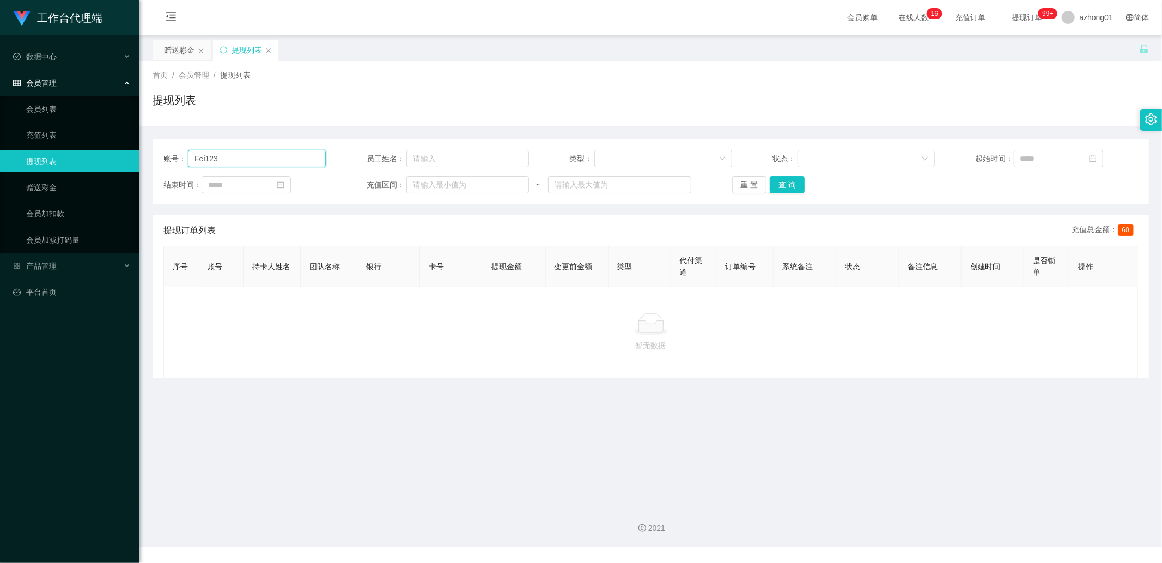
click at [250, 155] on input "Fei123" at bounding box center [257, 158] width 138 height 17
click at [793, 192] on button "查 询" at bounding box center [787, 184] width 35 height 17
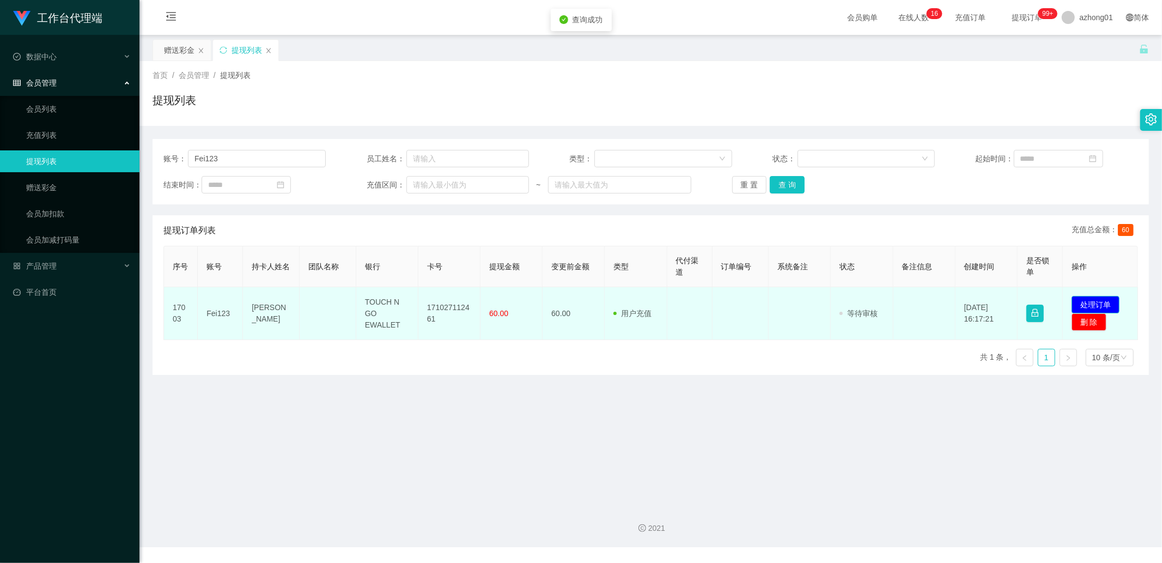
click at [1091, 301] on button "处理订单" at bounding box center [1096, 304] width 48 height 17
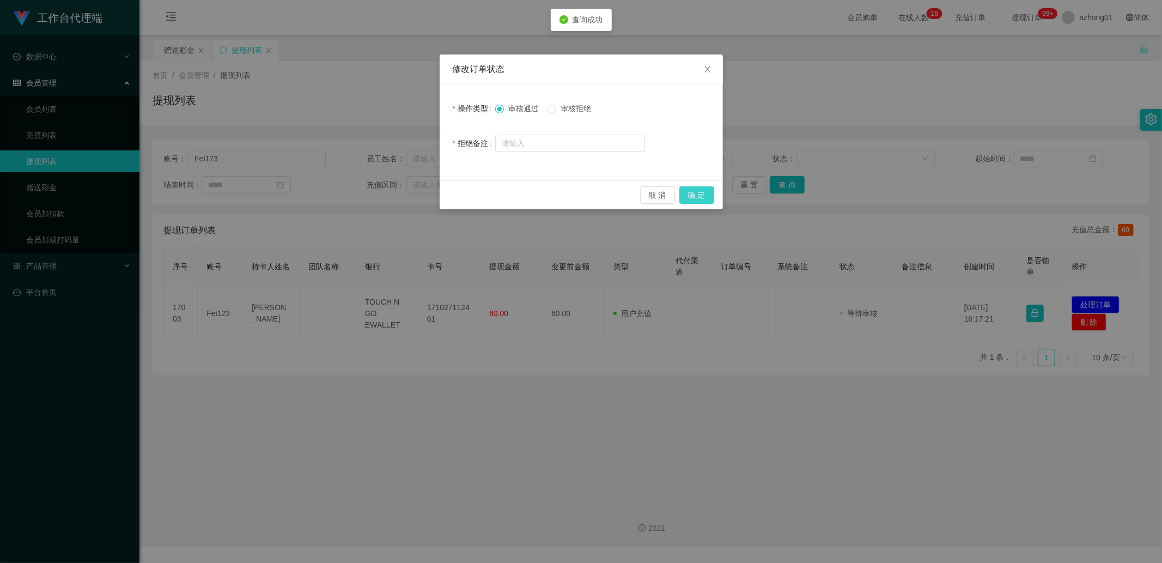
click at [701, 196] on button "确 定" at bounding box center [696, 194] width 35 height 17
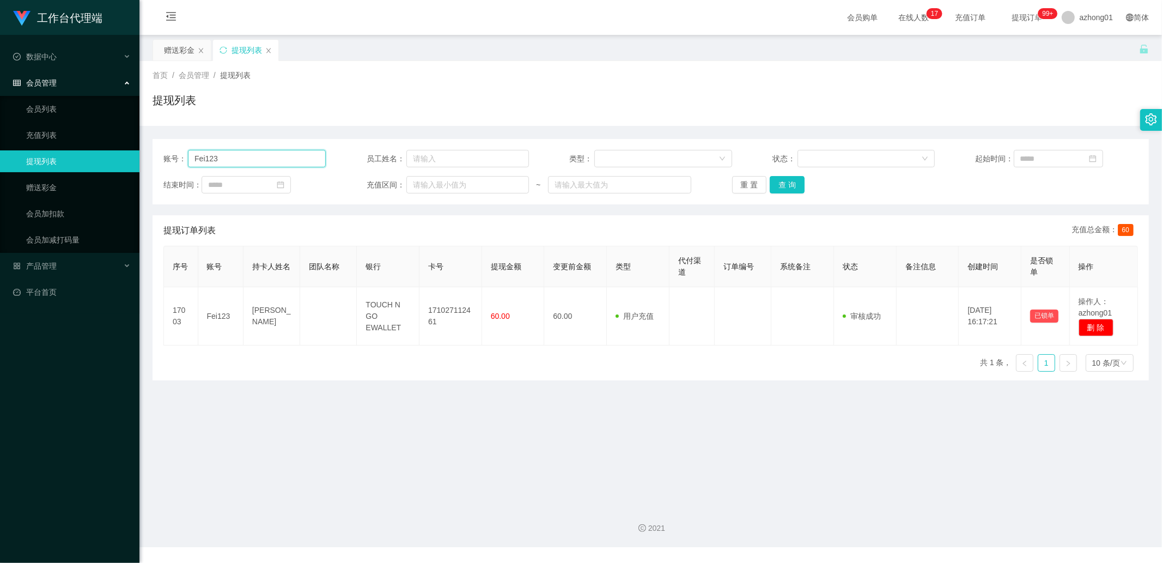
click at [233, 155] on input "Fei123" at bounding box center [257, 158] width 138 height 17
drag, startPoint x: 98, startPoint y: 191, endPoint x: 136, endPoint y: 181, distance: 39.5
click at [97, 191] on link "赠送彩金" at bounding box center [78, 188] width 105 height 22
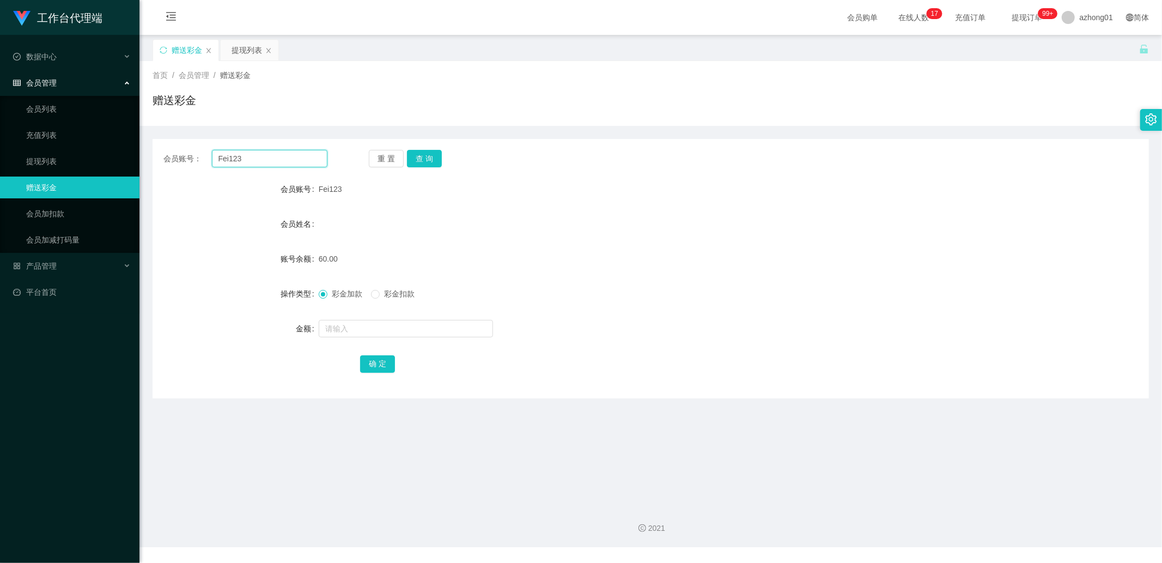
click at [252, 161] on input "Fei123" at bounding box center [270, 158] width 116 height 17
paste input "ctan66"
type input "ctan66"
click at [430, 154] on button "查 询" at bounding box center [424, 158] width 35 height 17
click at [373, 333] on input "text" at bounding box center [406, 328] width 174 height 17
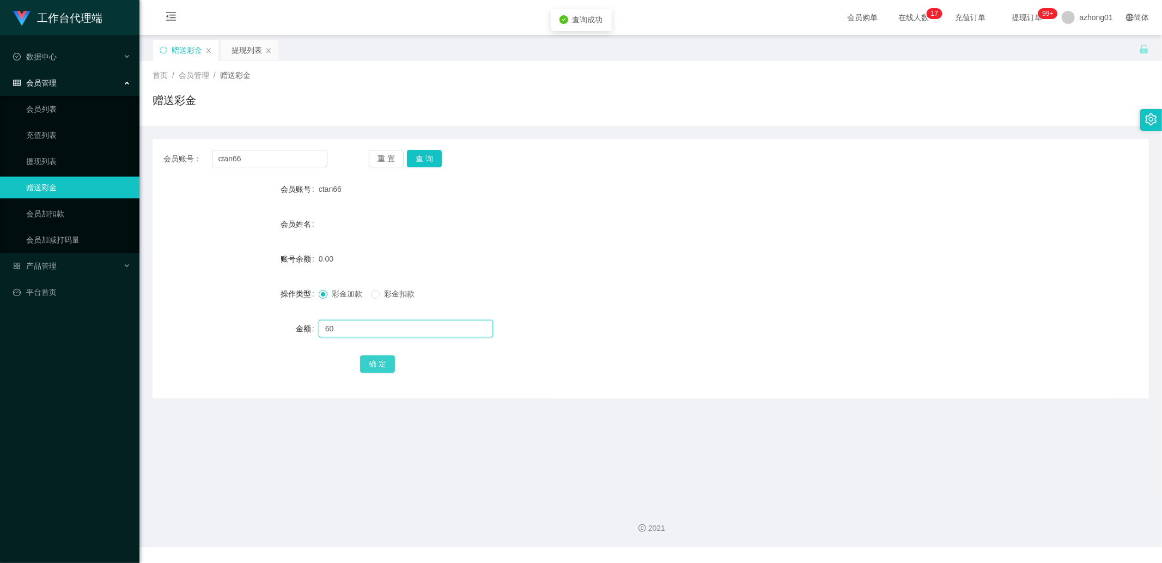
type input "60"
click at [375, 367] on button "确 定" at bounding box center [377, 363] width 35 height 17
click at [269, 153] on input "ctan66" at bounding box center [270, 158] width 116 height 17
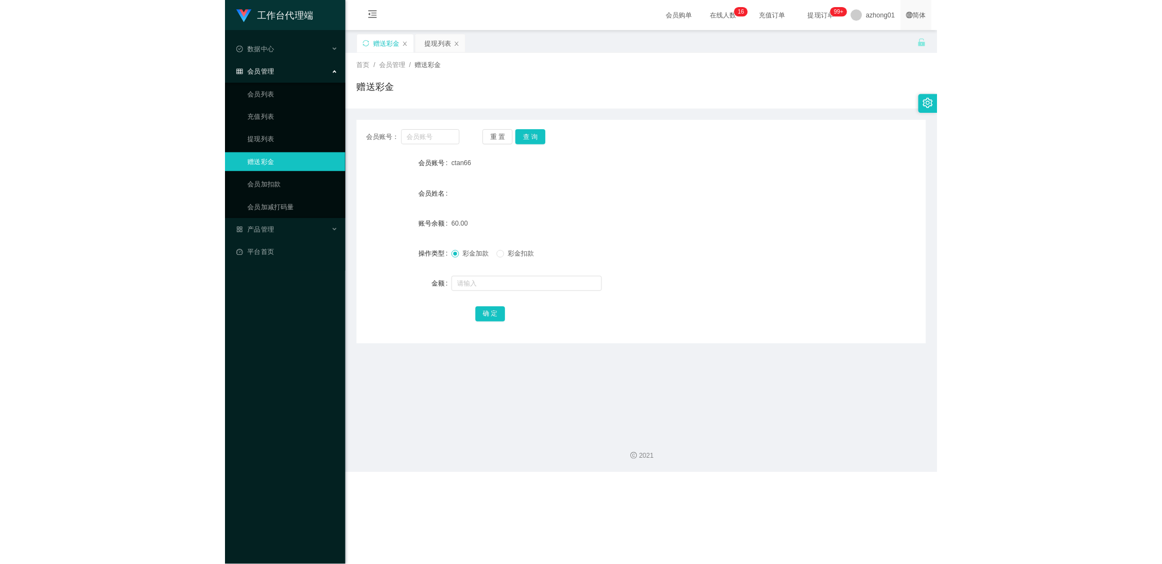
scroll to position [1, 0]
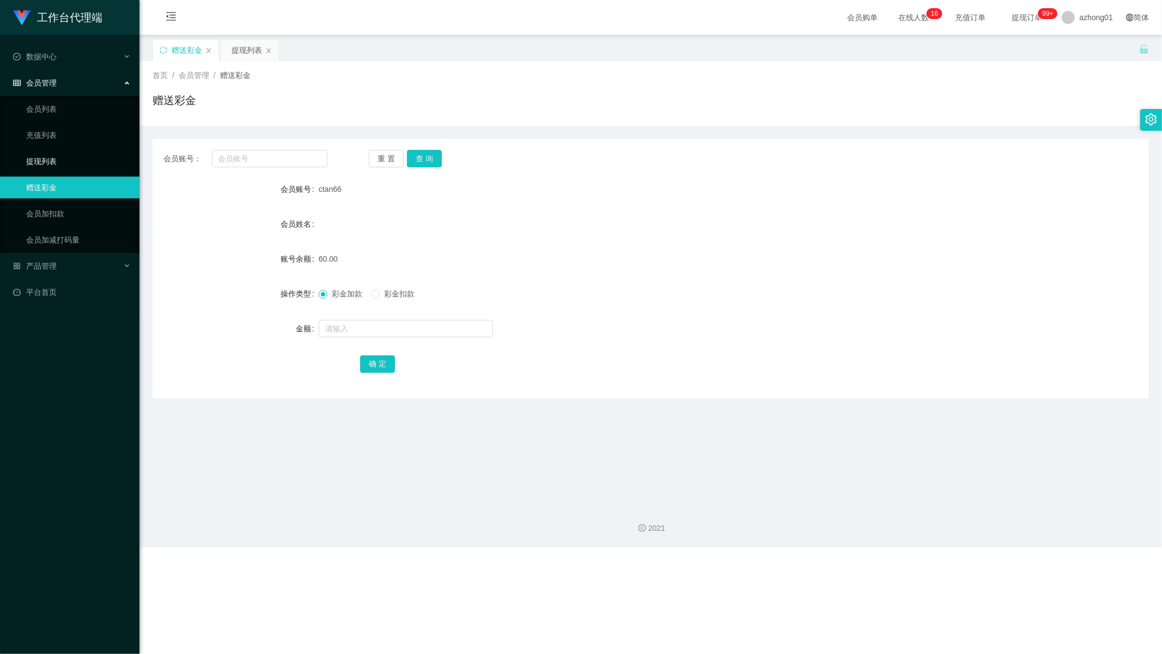
click at [74, 160] on link "提现列表" at bounding box center [78, 161] width 105 height 22
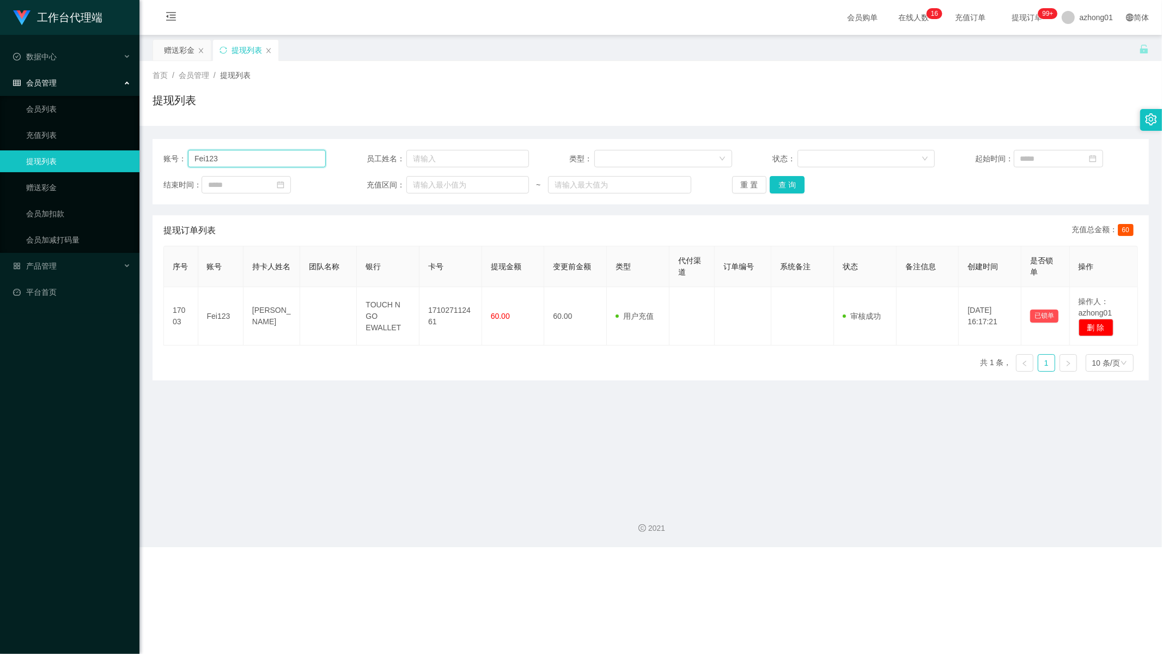
click at [244, 156] on input "Fei123" at bounding box center [257, 158] width 138 height 17
paste input "ctan66"
type input "ctan66"
drag, startPoint x: 791, startPoint y: 179, endPoint x: 951, endPoint y: 226, distance: 166.4
click at [792, 180] on button "查 询" at bounding box center [787, 184] width 35 height 17
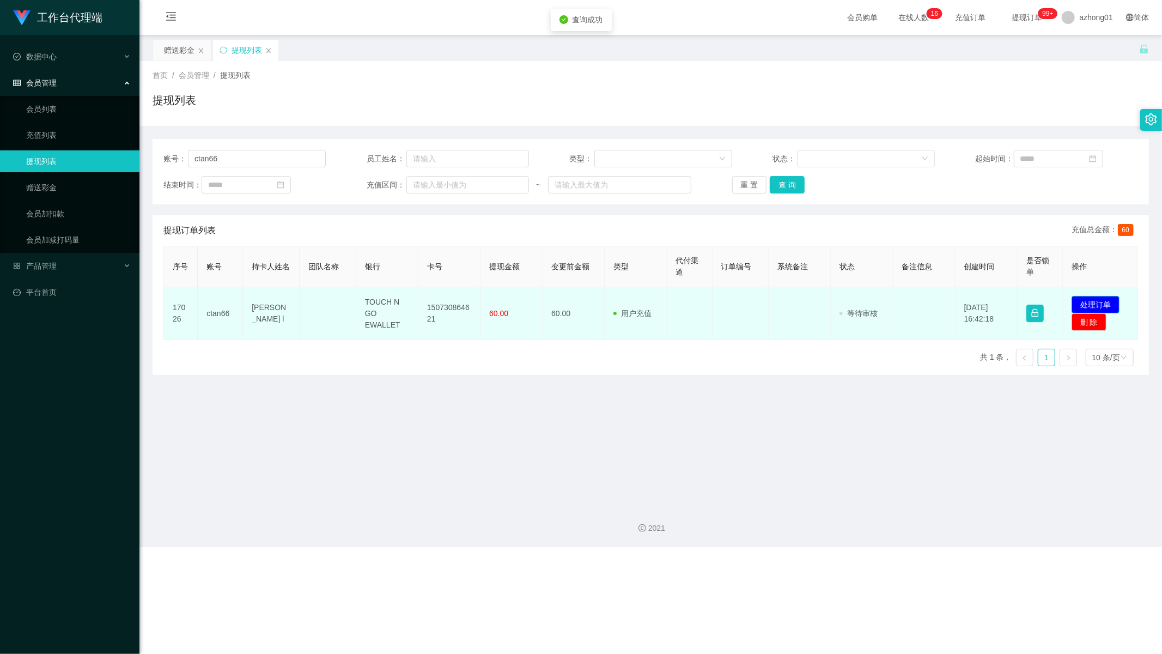
click at [1073, 298] on button "处理订单" at bounding box center [1096, 304] width 48 height 17
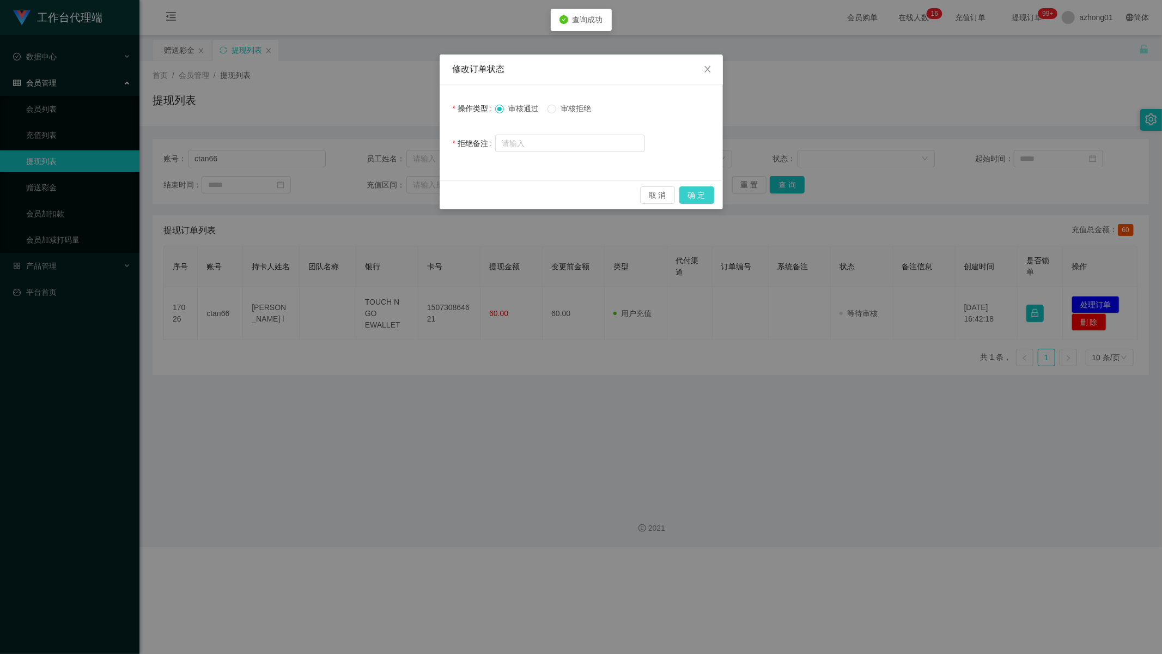
click at [693, 193] on button "确 定" at bounding box center [696, 194] width 35 height 17
